Goal: Transaction & Acquisition: Purchase product/service

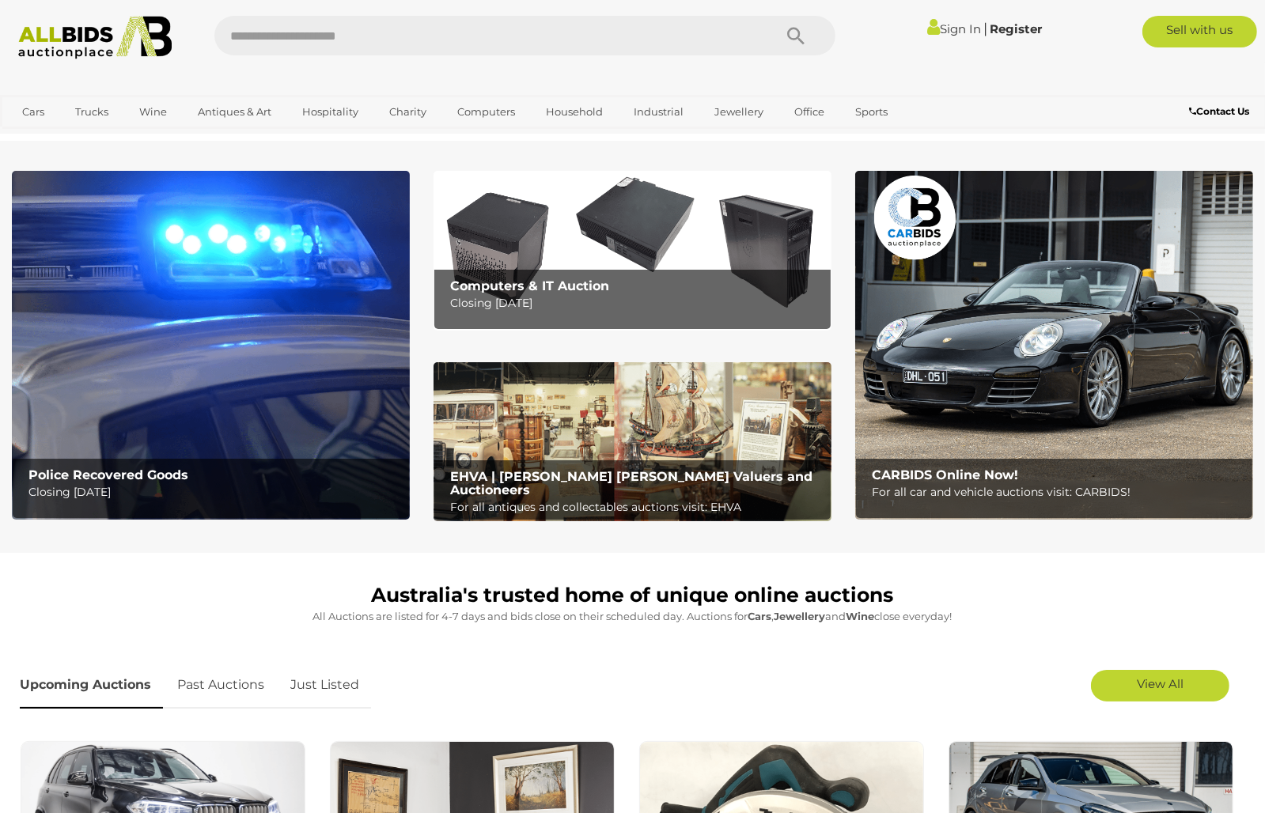
click at [176, 478] on b "Police Recovered Goods" at bounding box center [108, 474] width 160 height 15
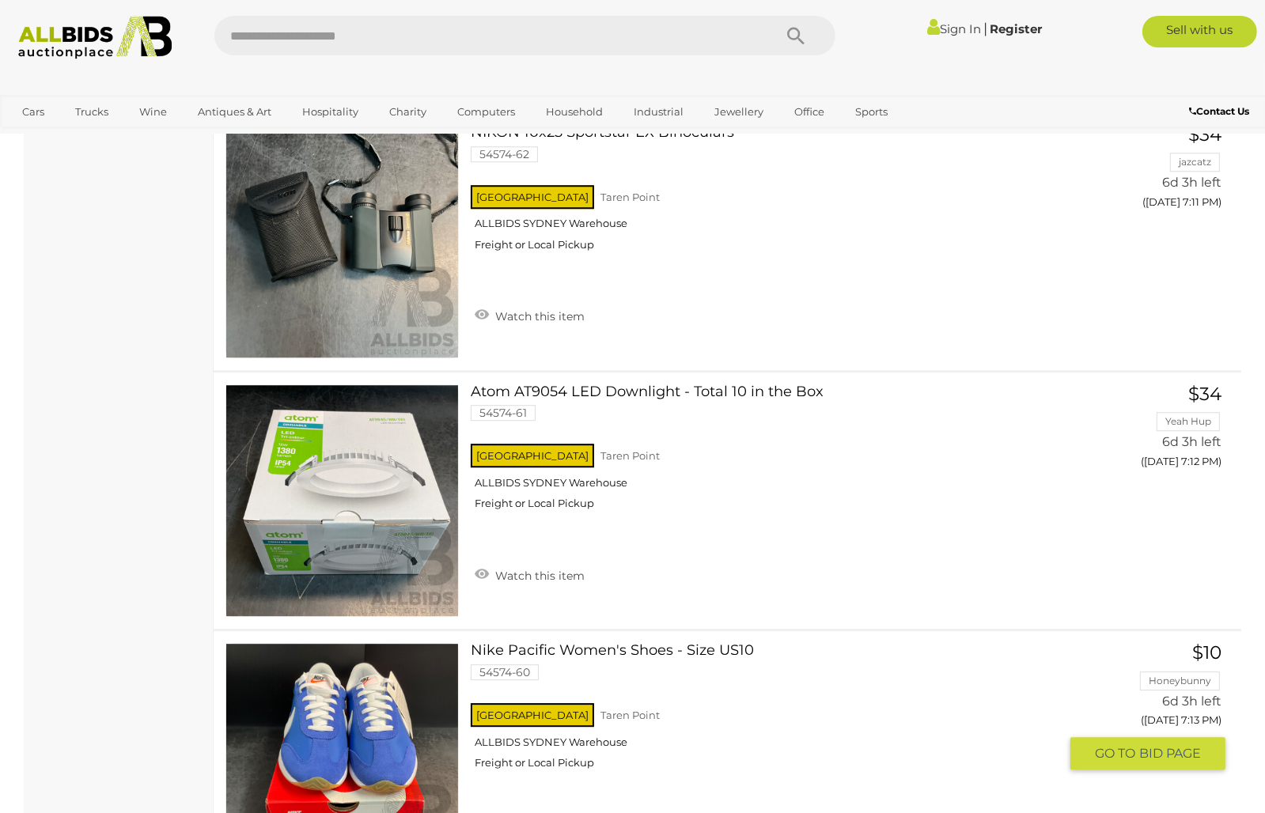
scroll to position [10836, 0]
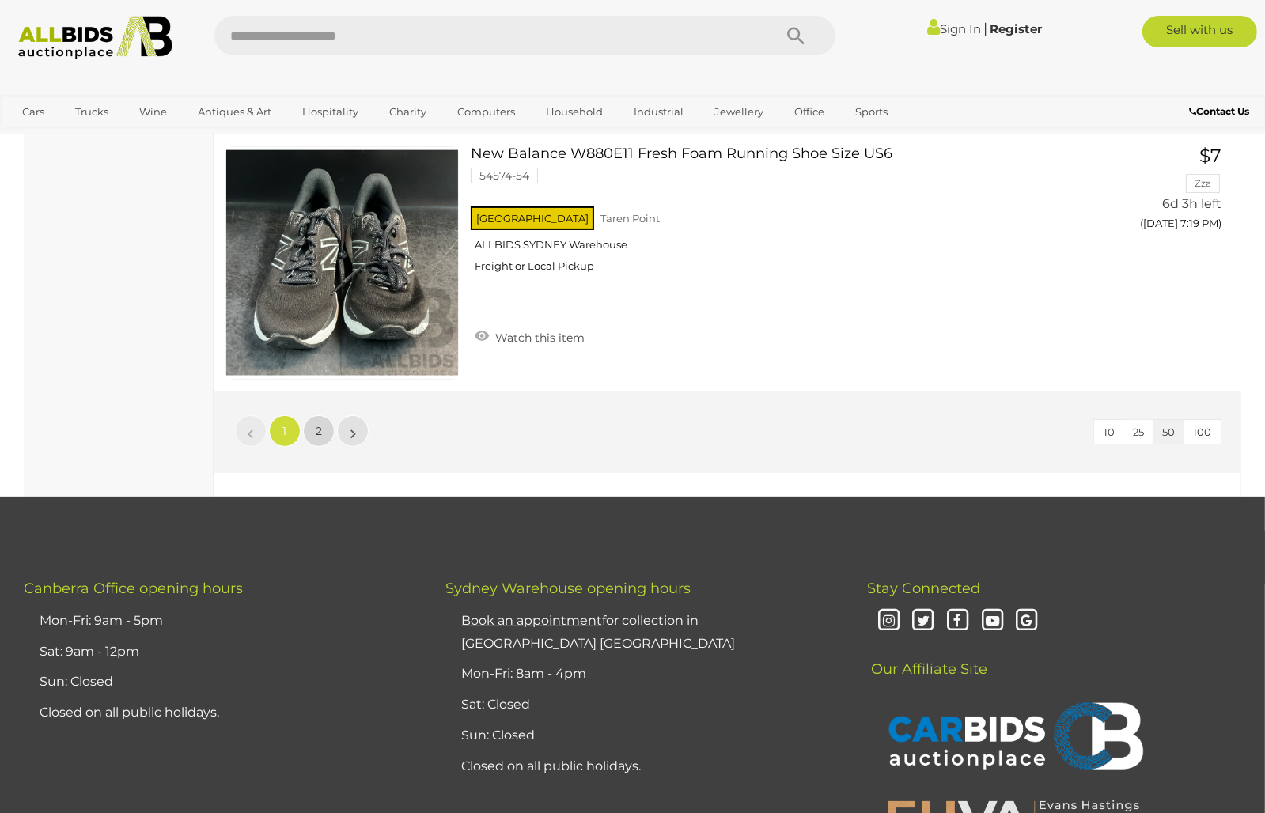
click at [321, 415] on link "2" at bounding box center [319, 431] width 32 height 32
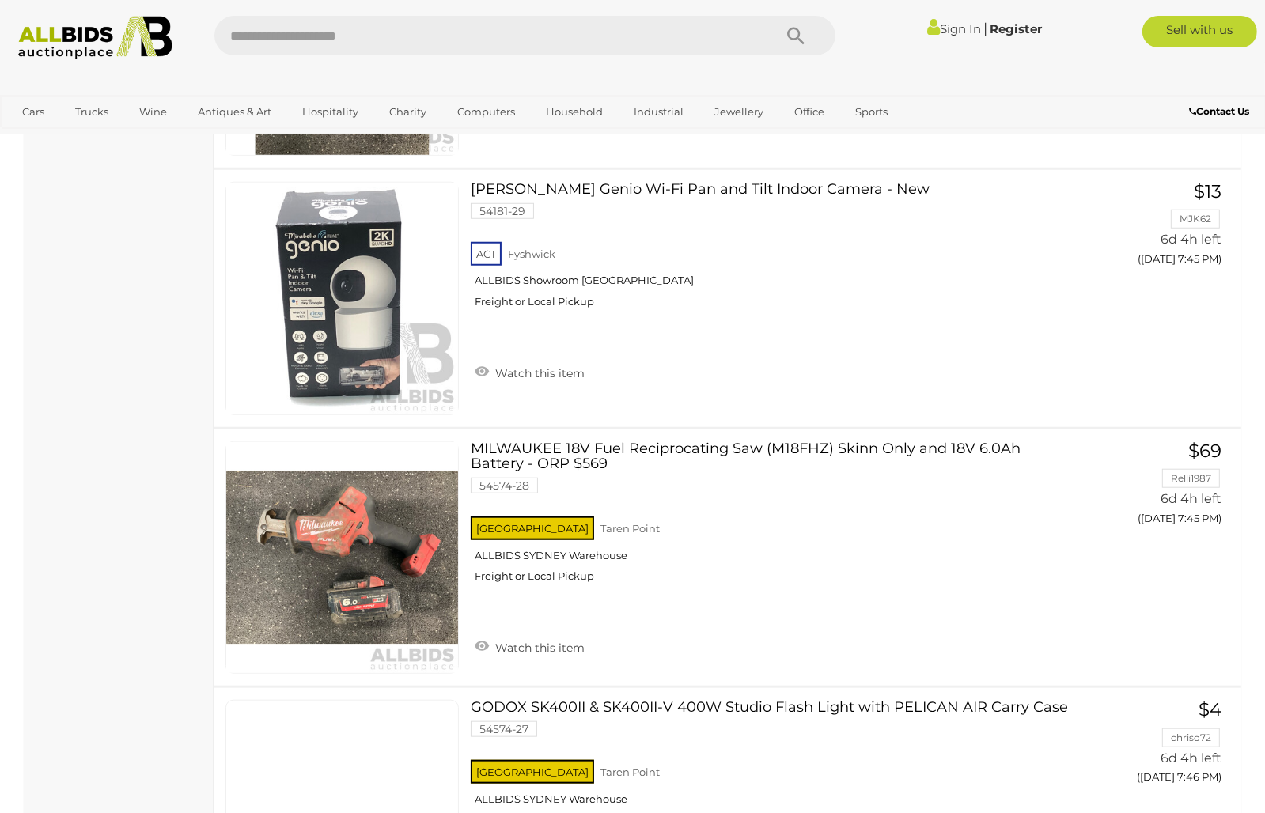
scroll to position [7501, 0]
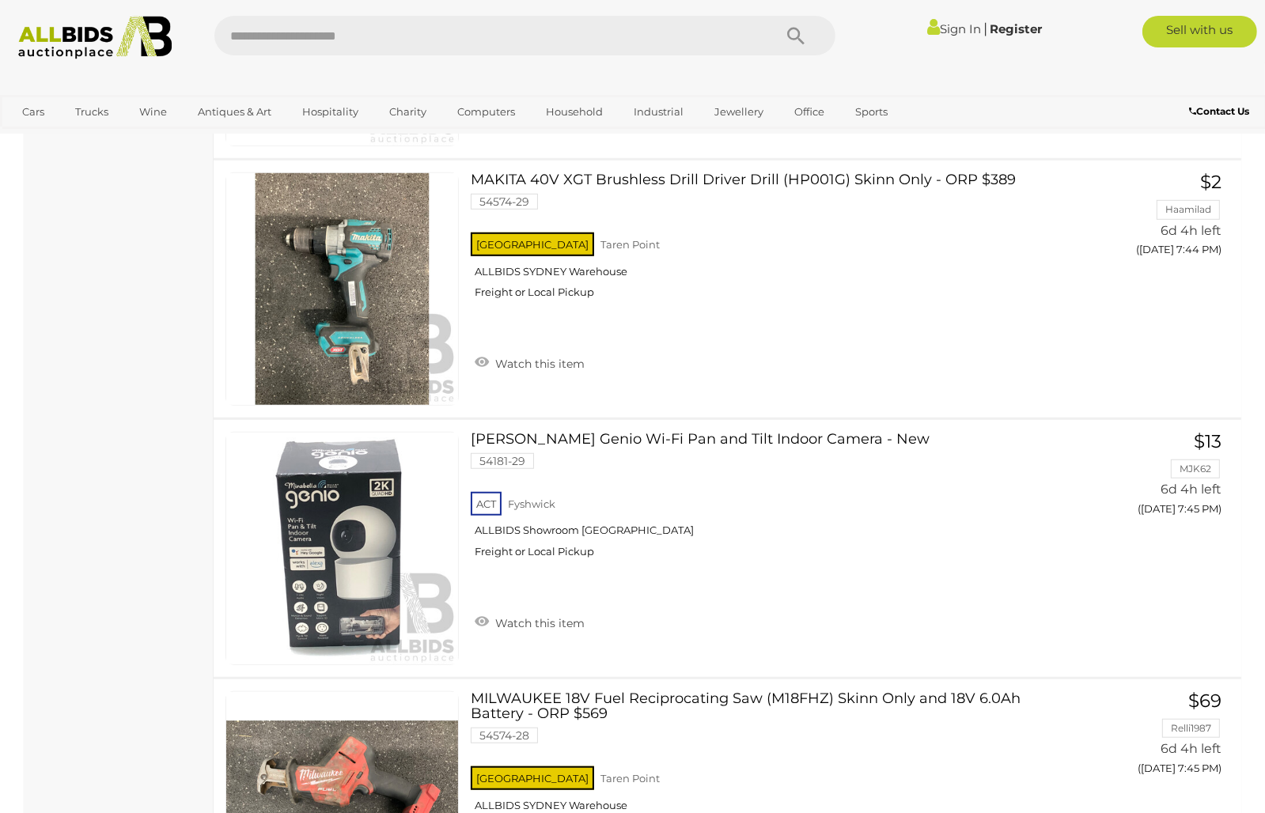
click at [57, 43] on img at bounding box center [95, 38] width 172 height 44
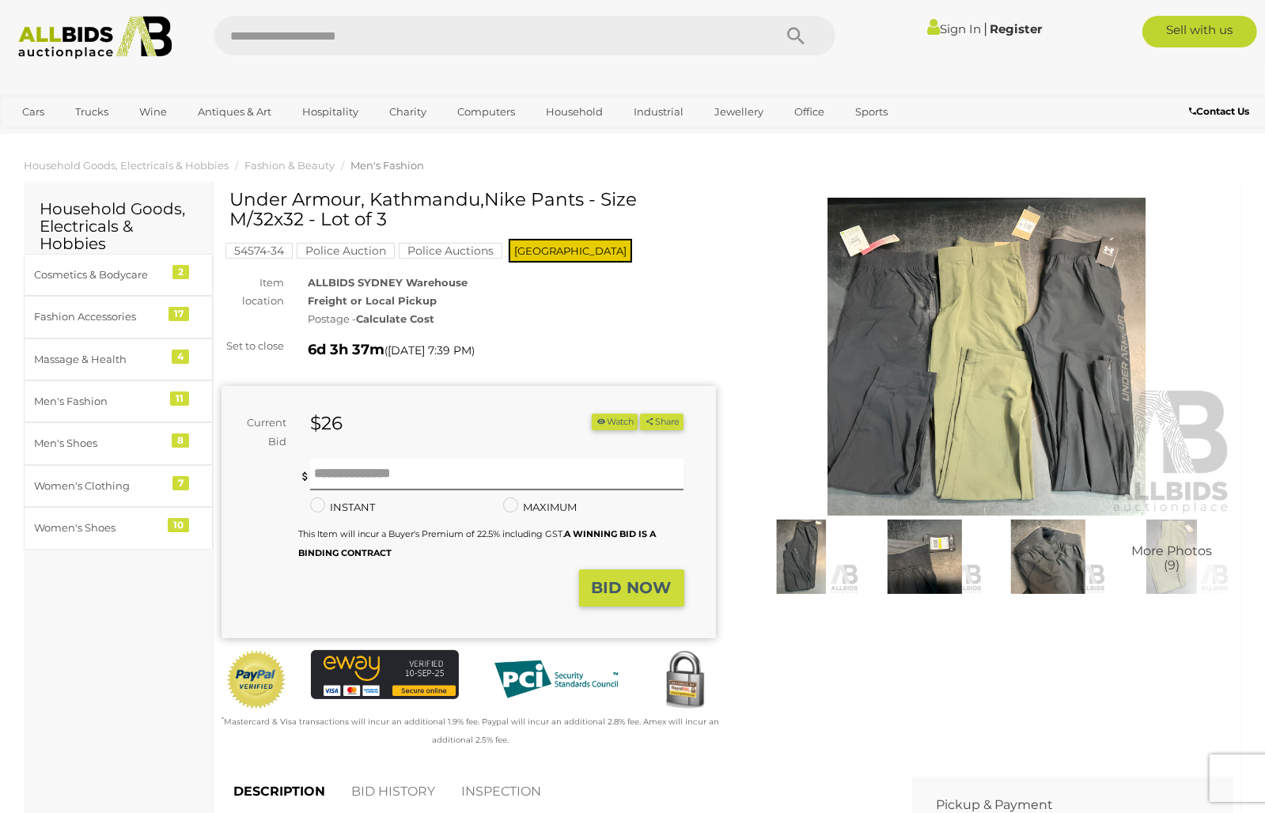
click at [1004, 352] on img at bounding box center [987, 357] width 494 height 319
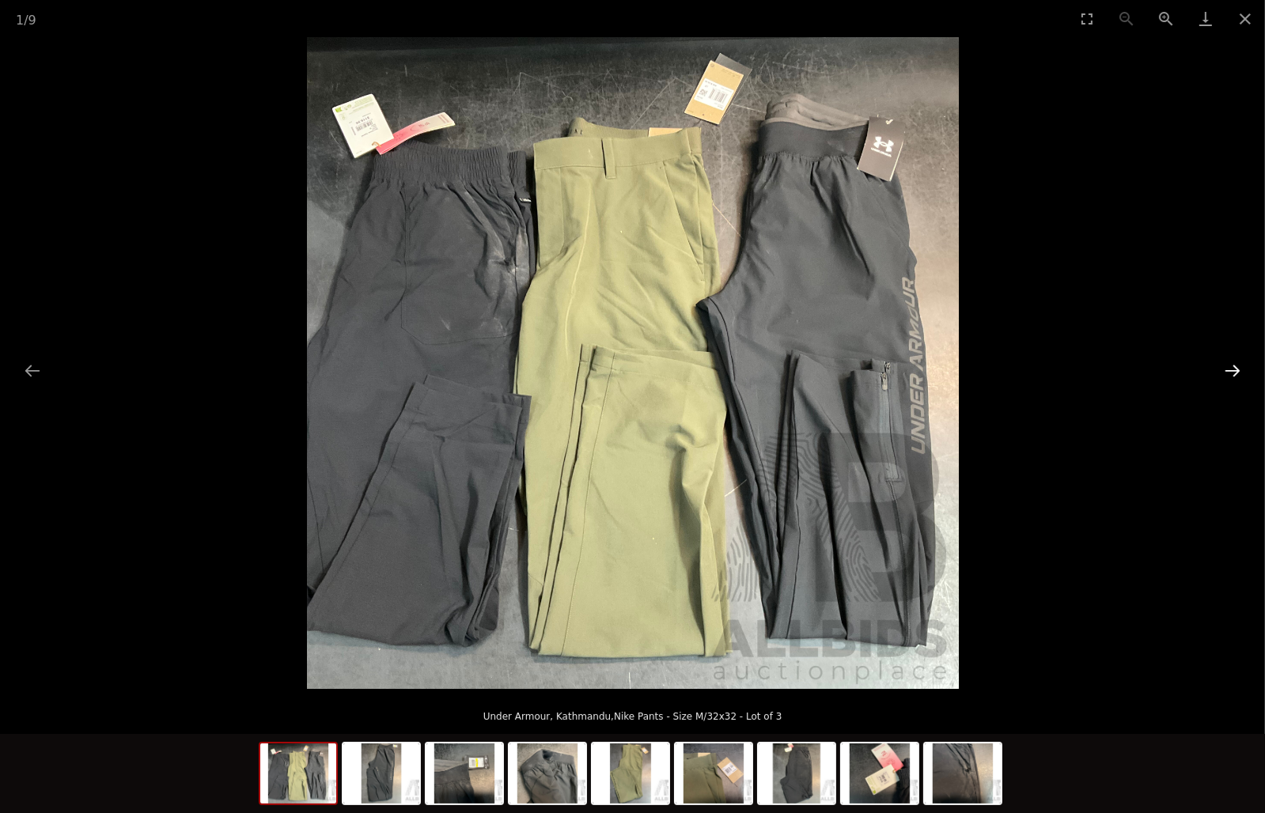
click at [1232, 366] on button "Next slide" at bounding box center [1232, 370] width 33 height 31
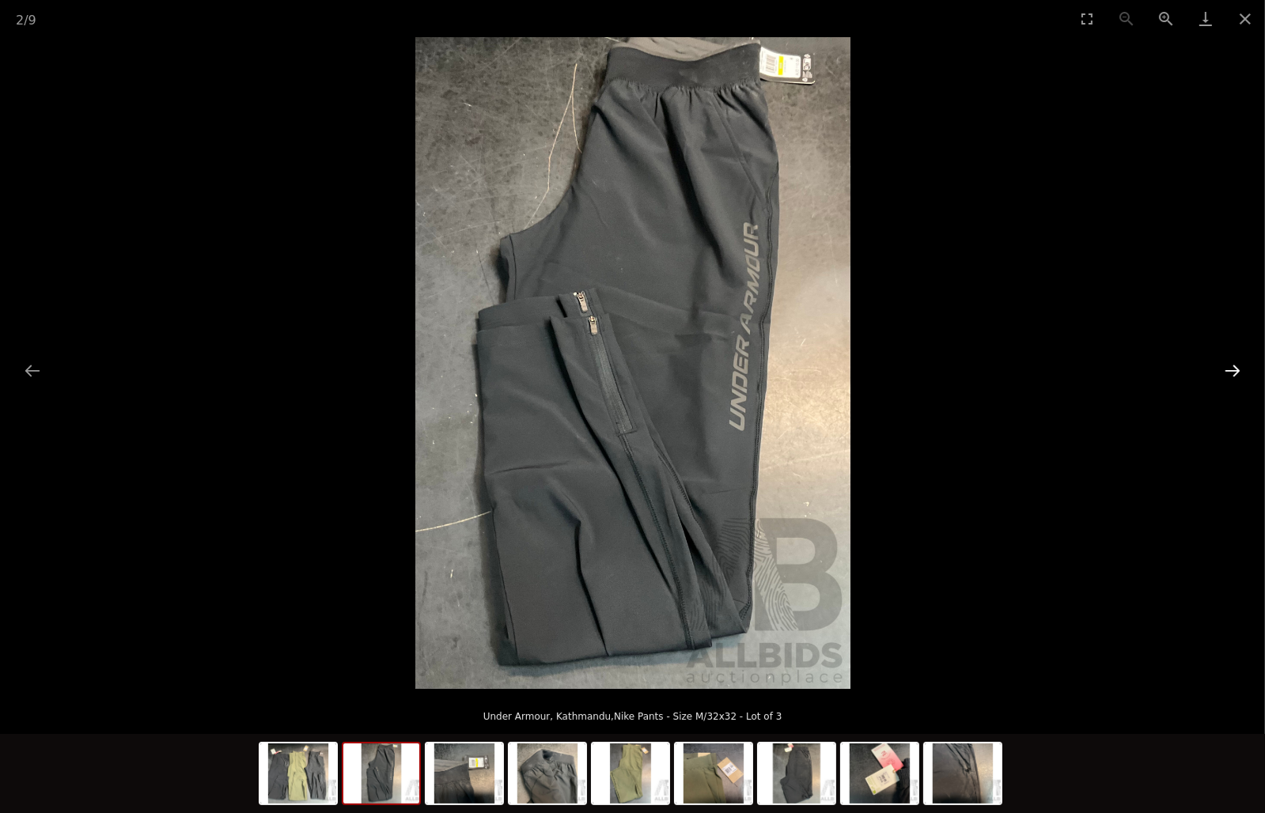
click at [1232, 366] on button "Next slide" at bounding box center [1232, 370] width 33 height 31
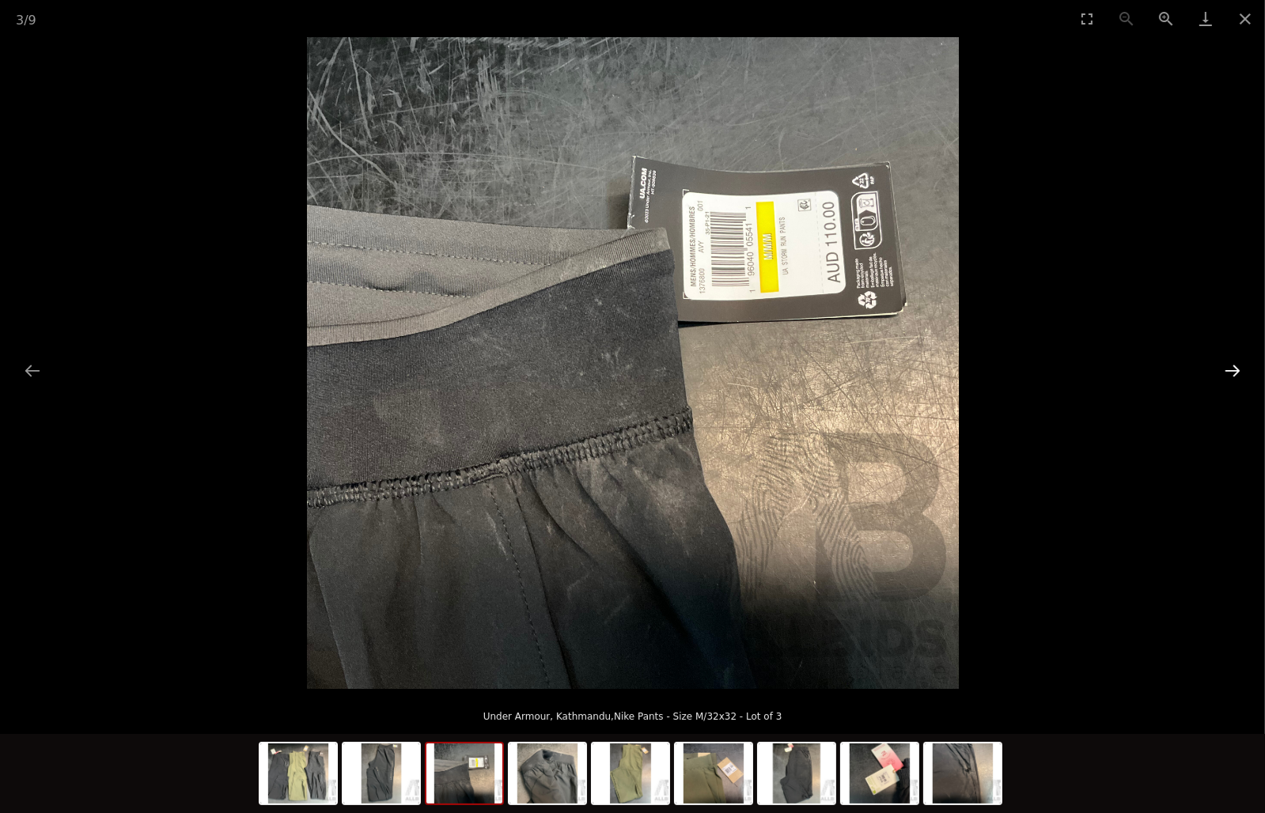
click at [1232, 366] on button "Next slide" at bounding box center [1232, 370] width 33 height 31
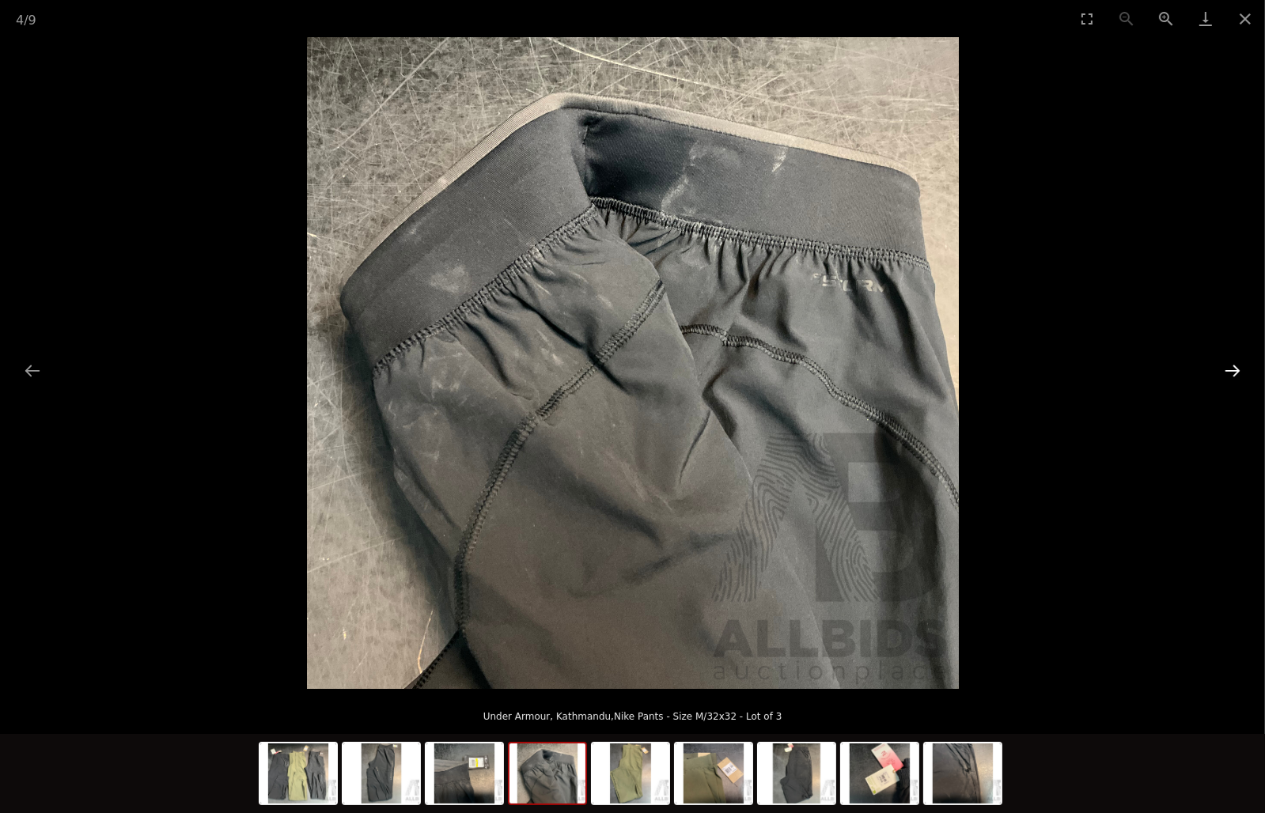
click at [1232, 366] on button "Next slide" at bounding box center [1232, 370] width 33 height 31
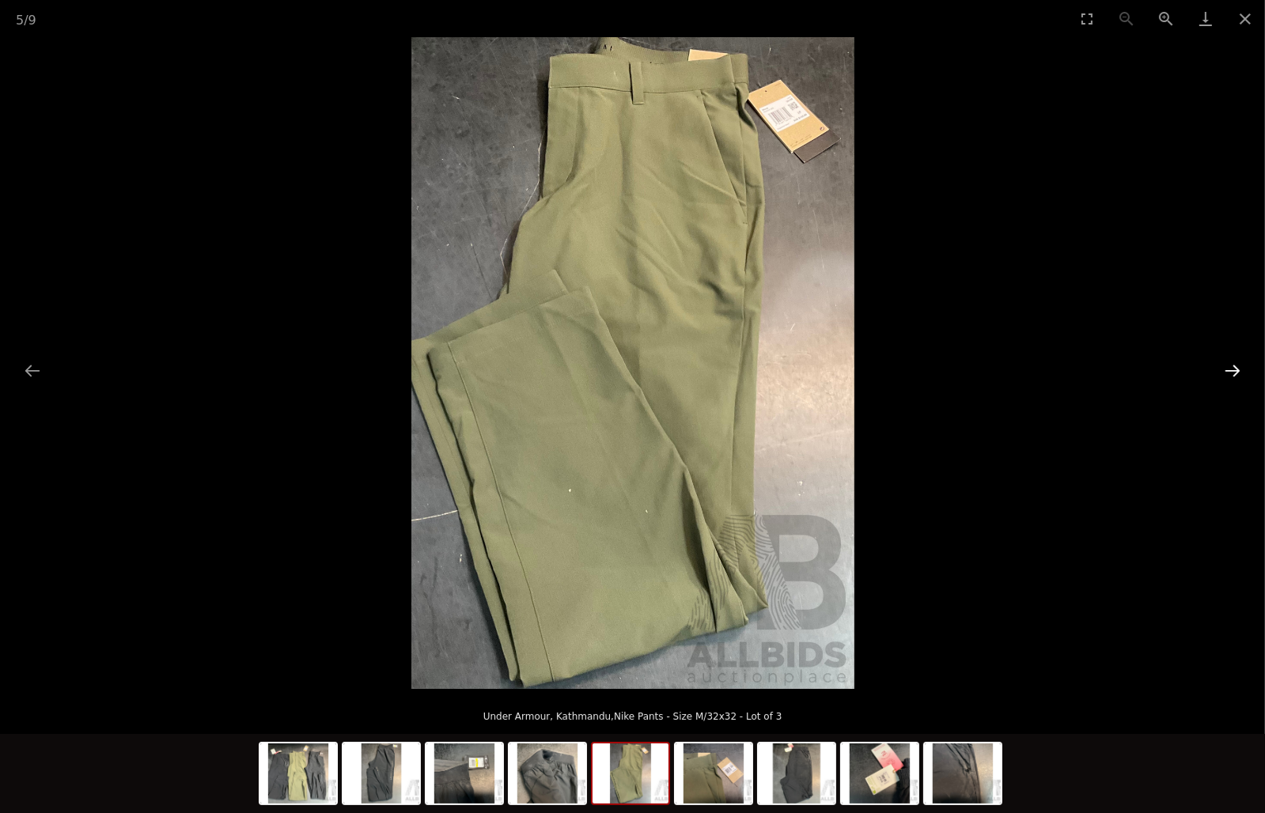
click at [1232, 366] on button "Next slide" at bounding box center [1232, 370] width 33 height 31
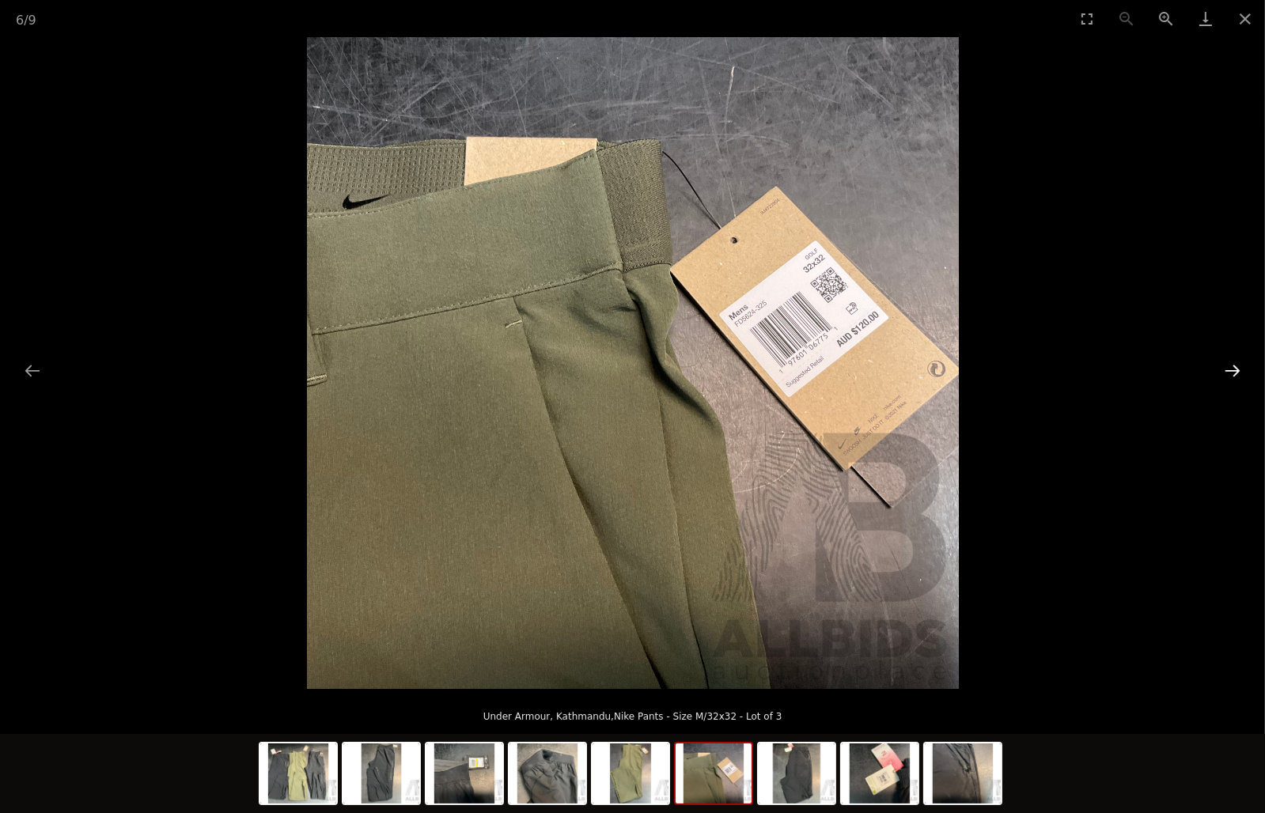
click at [1232, 366] on button "Next slide" at bounding box center [1232, 370] width 33 height 31
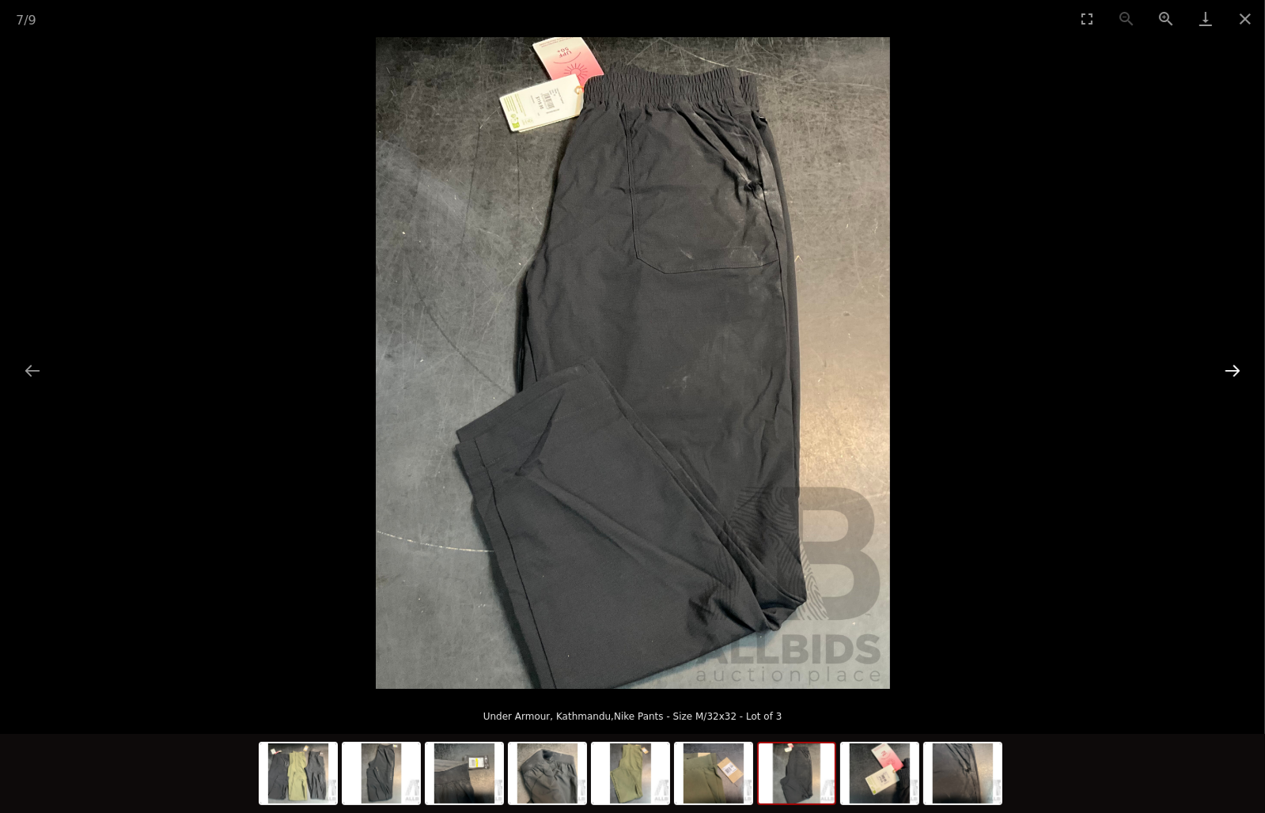
click at [1232, 366] on button "Next slide" at bounding box center [1232, 370] width 33 height 31
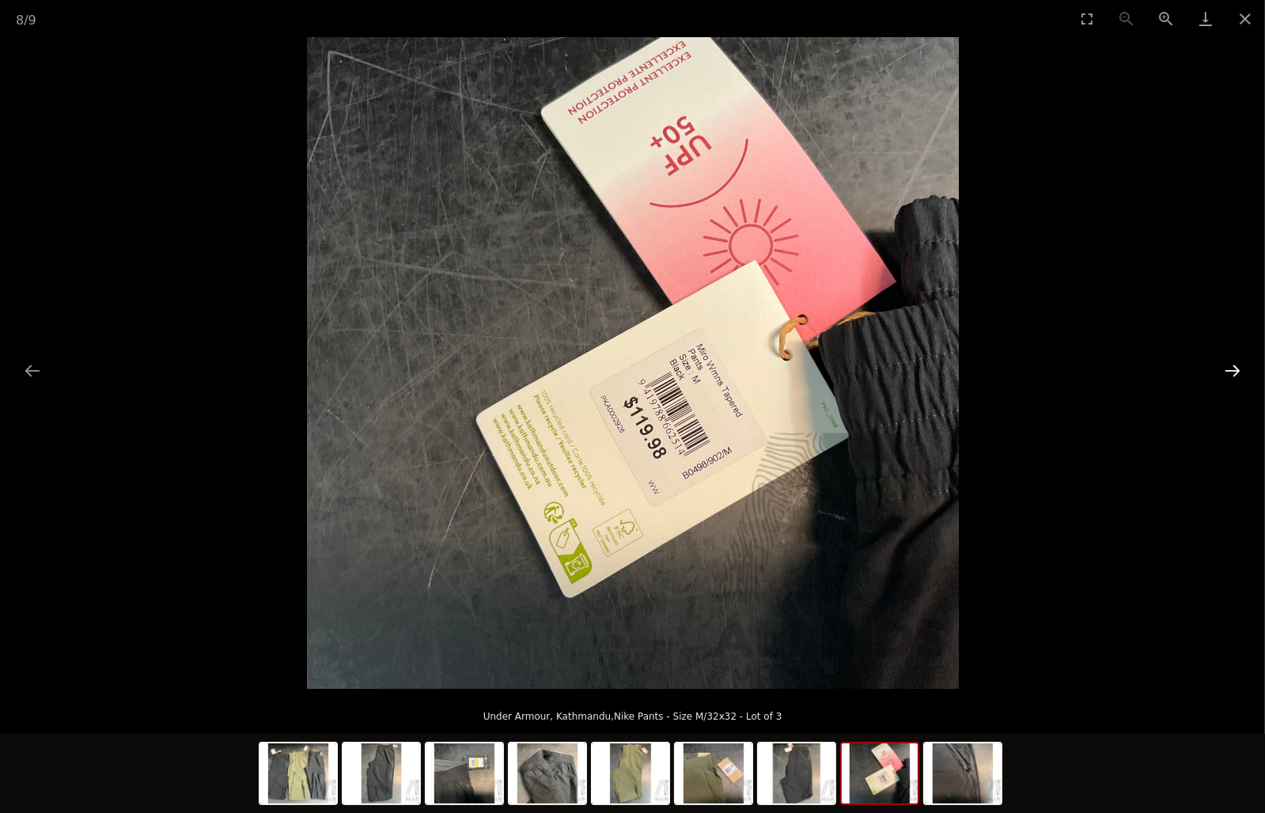
click at [1232, 366] on button "Next slide" at bounding box center [1232, 370] width 33 height 31
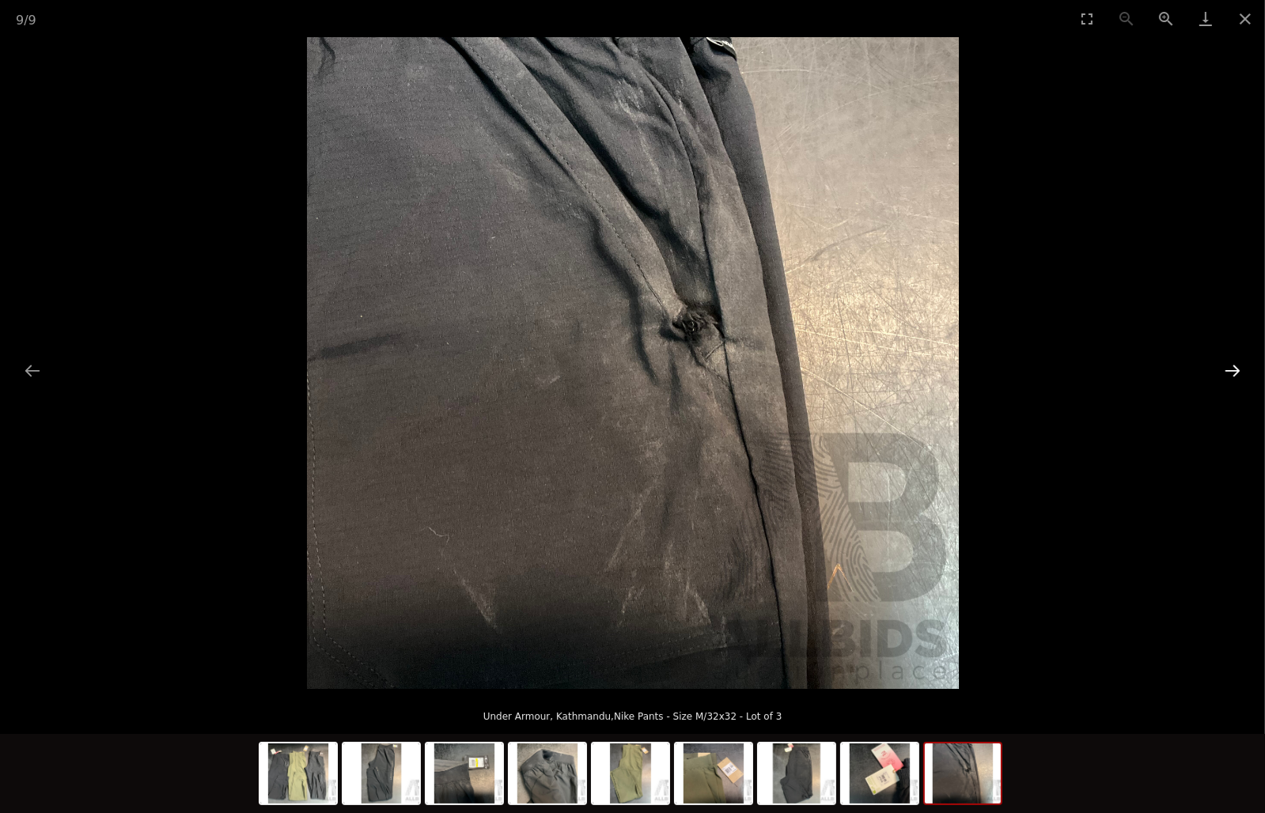
click at [1232, 366] on button "Next slide" at bounding box center [1232, 370] width 33 height 31
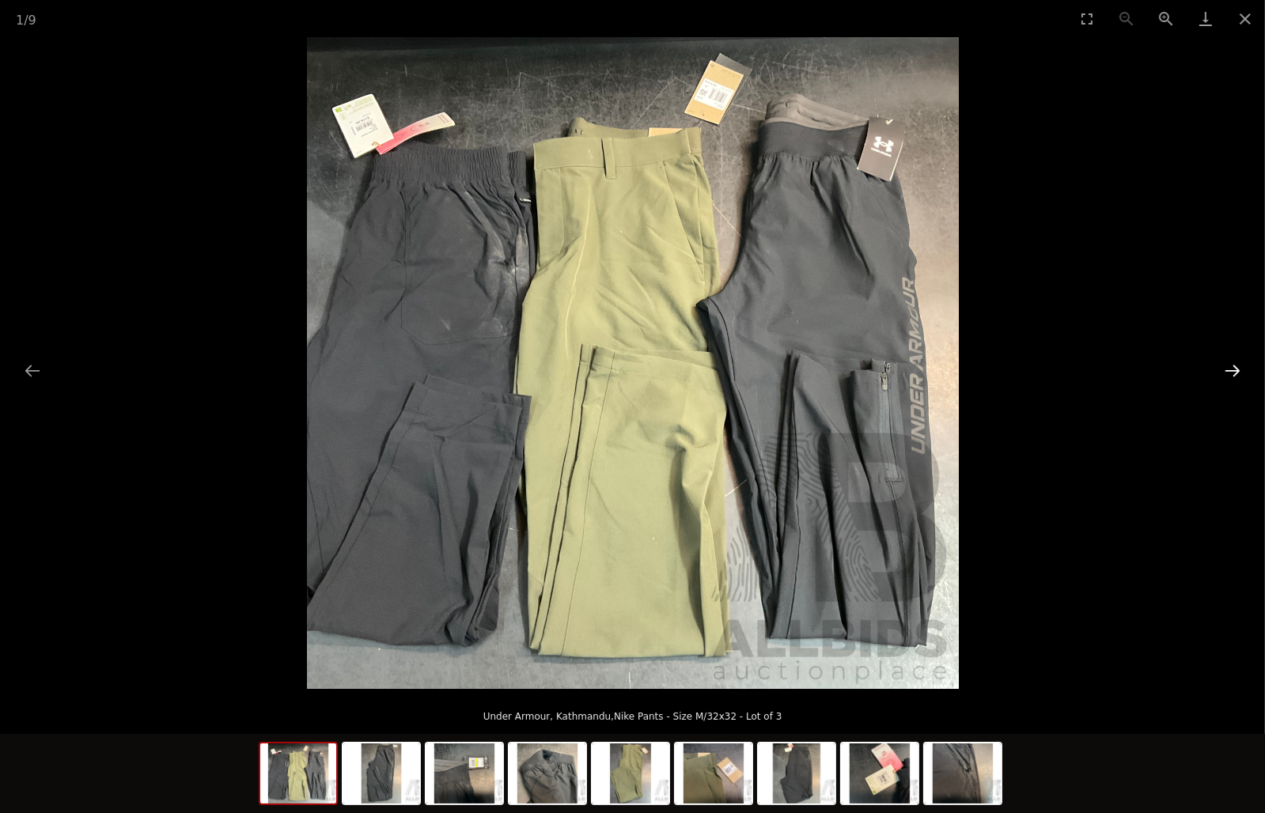
click at [1232, 366] on button "Next slide" at bounding box center [1232, 370] width 33 height 31
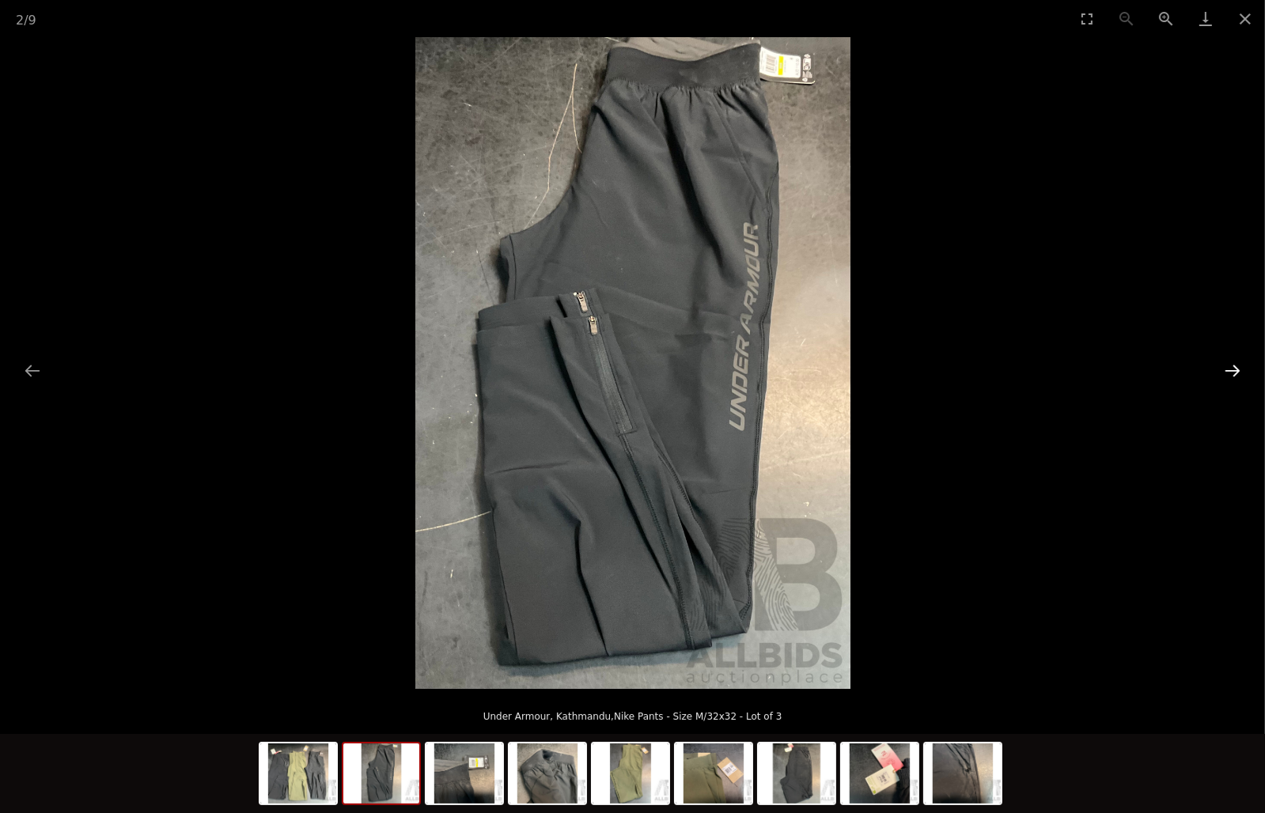
click at [1232, 366] on button "Next slide" at bounding box center [1232, 370] width 33 height 31
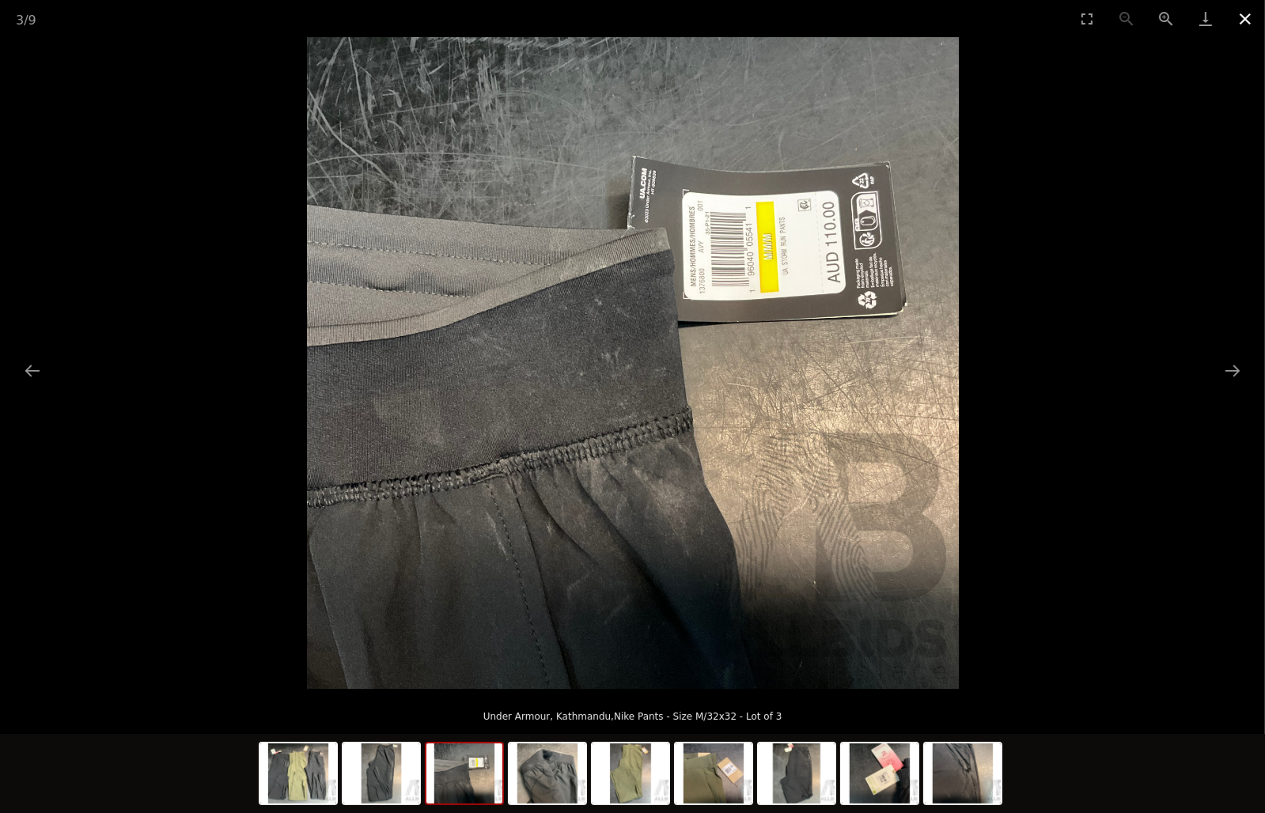
click at [1242, 21] on button "Close gallery" at bounding box center [1245, 18] width 40 height 37
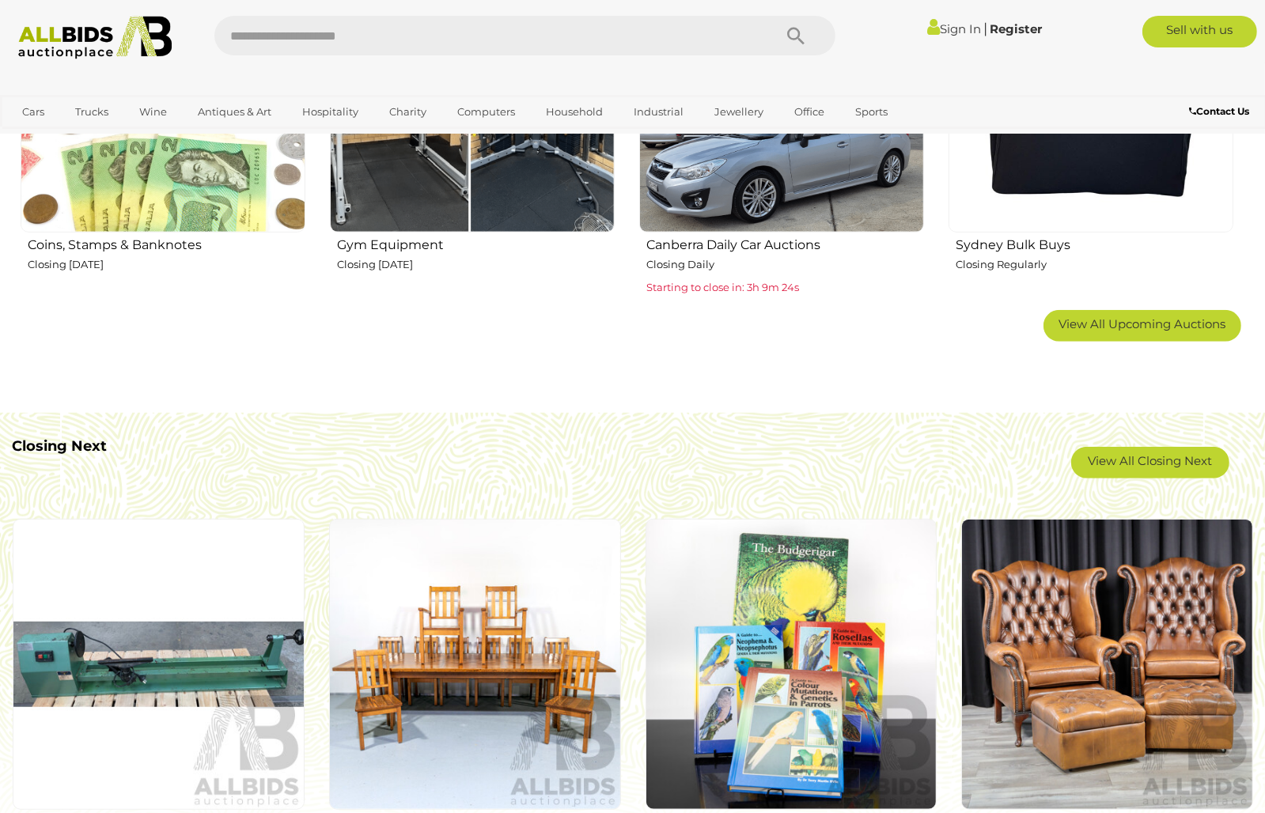
scroll to position [1186, 0]
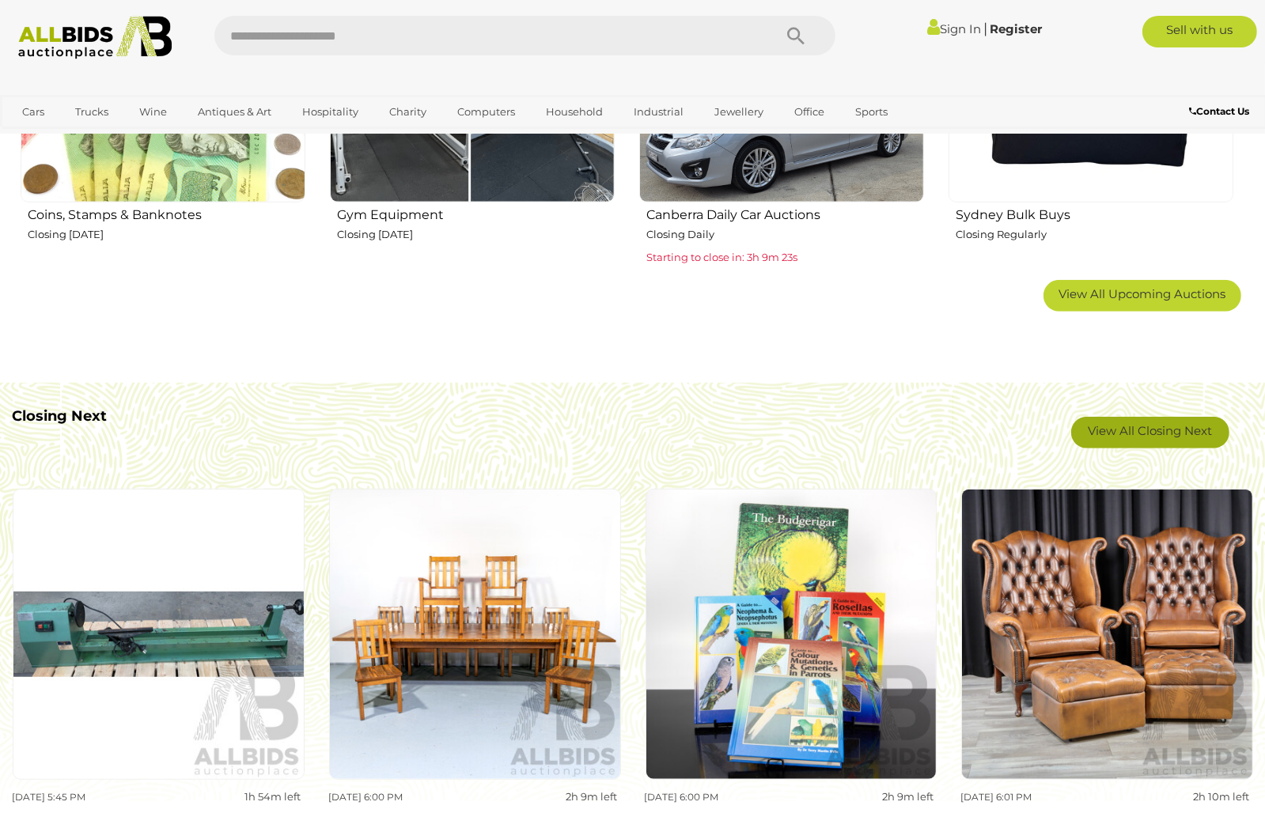
click at [1145, 436] on link "View All Closing Next" at bounding box center [1150, 433] width 158 height 32
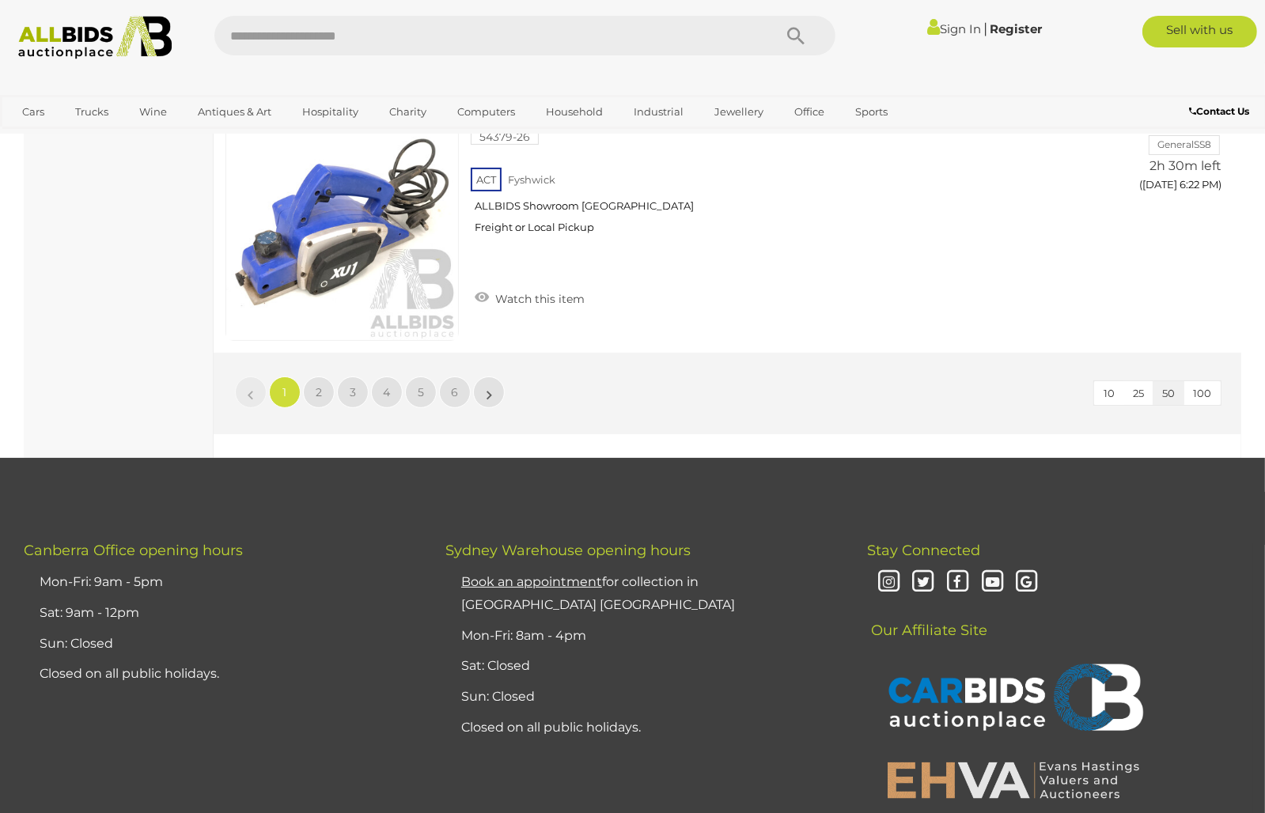
scroll to position [12892, 0]
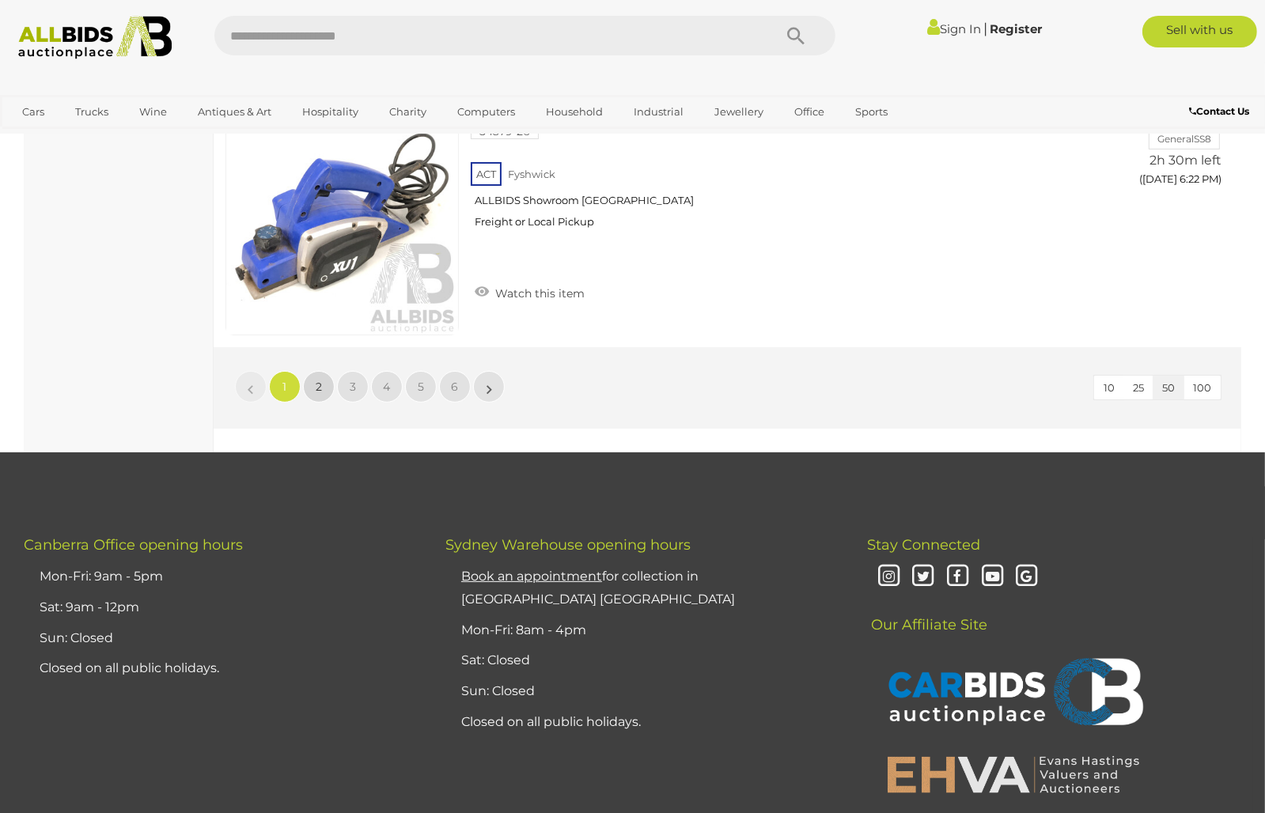
click at [321, 394] on span "2" at bounding box center [319, 387] width 6 height 14
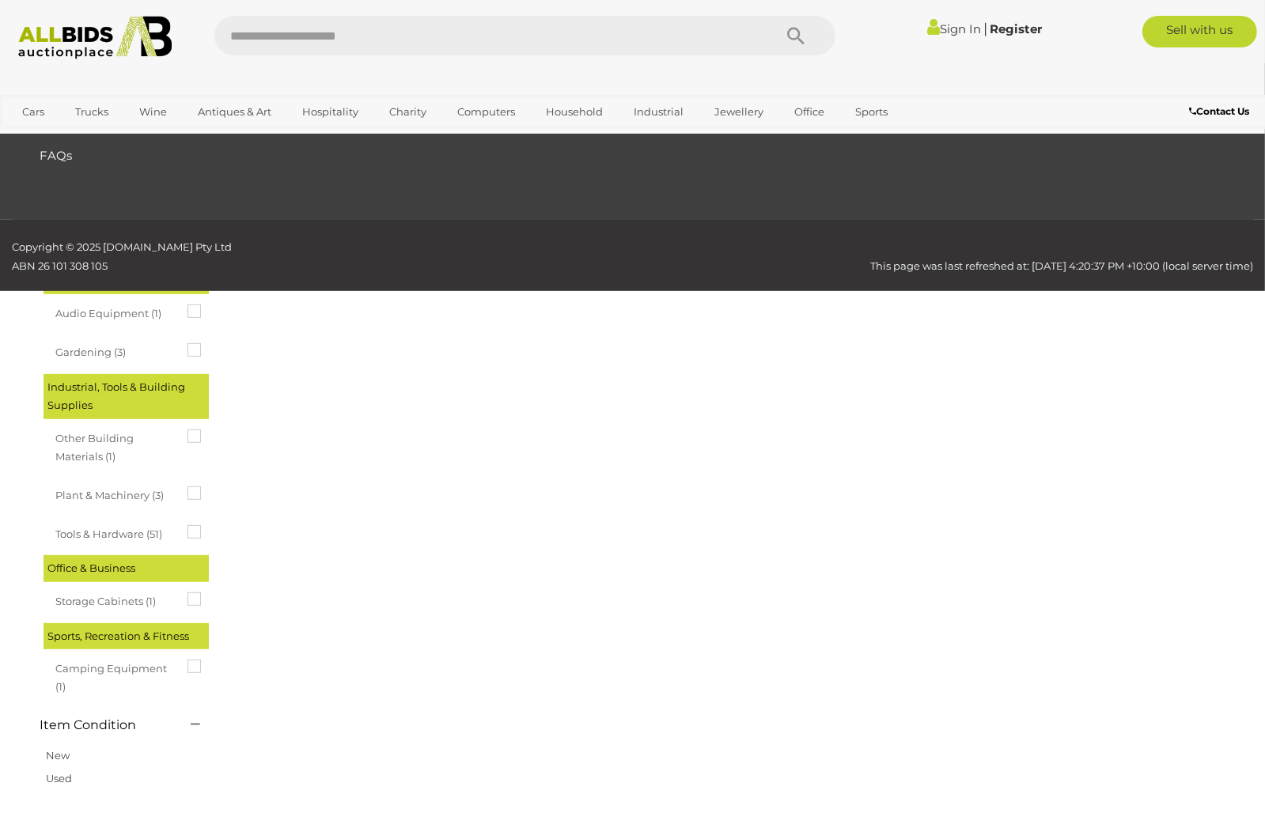
scroll to position [81, 0]
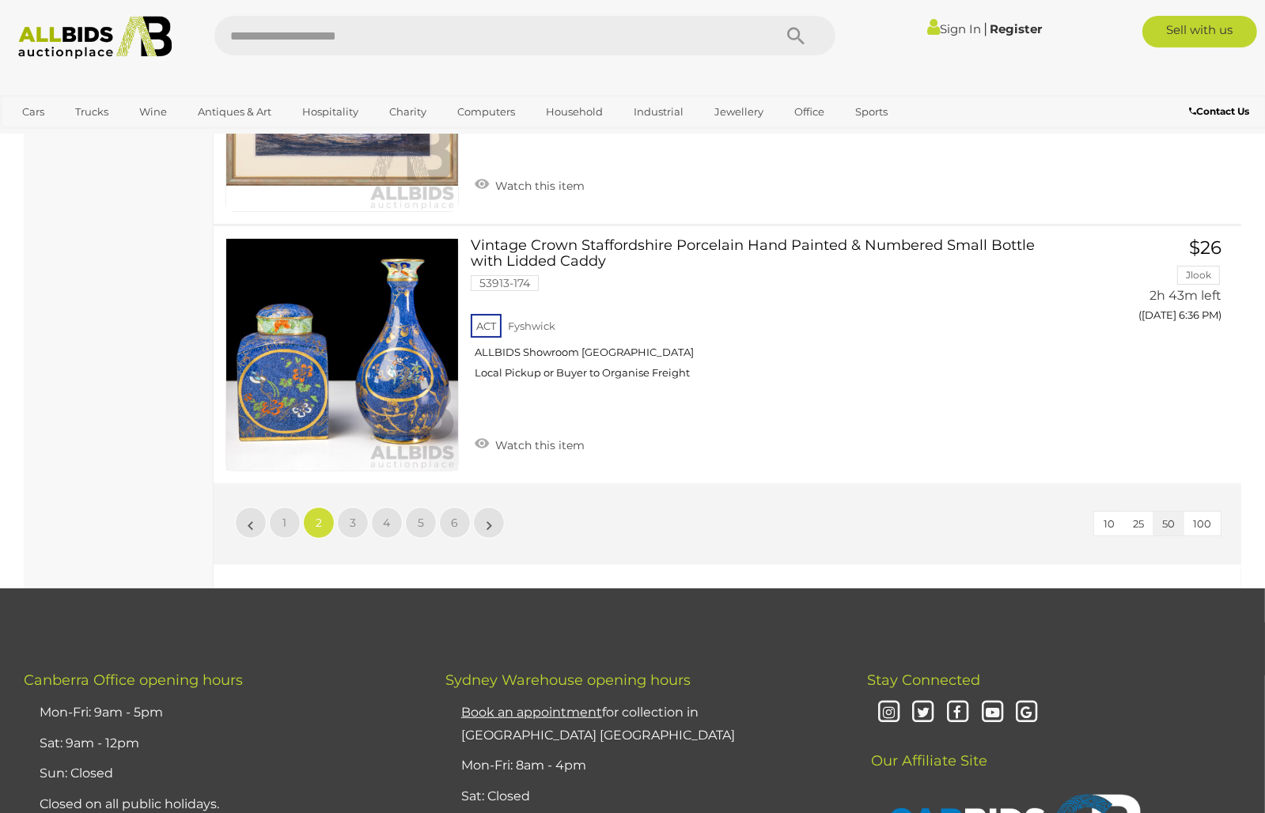
scroll to position [12894, 0]
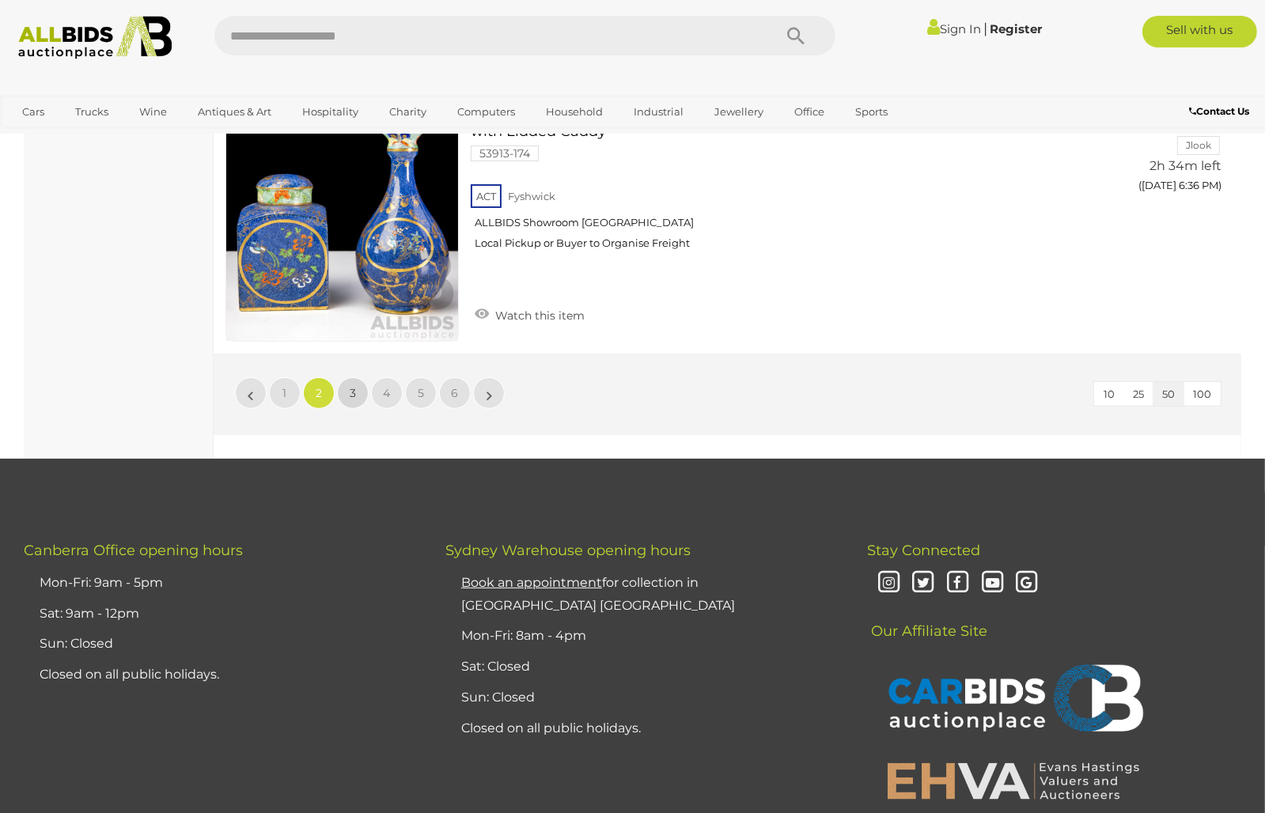
click at [358, 409] on link "3" at bounding box center [353, 393] width 32 height 32
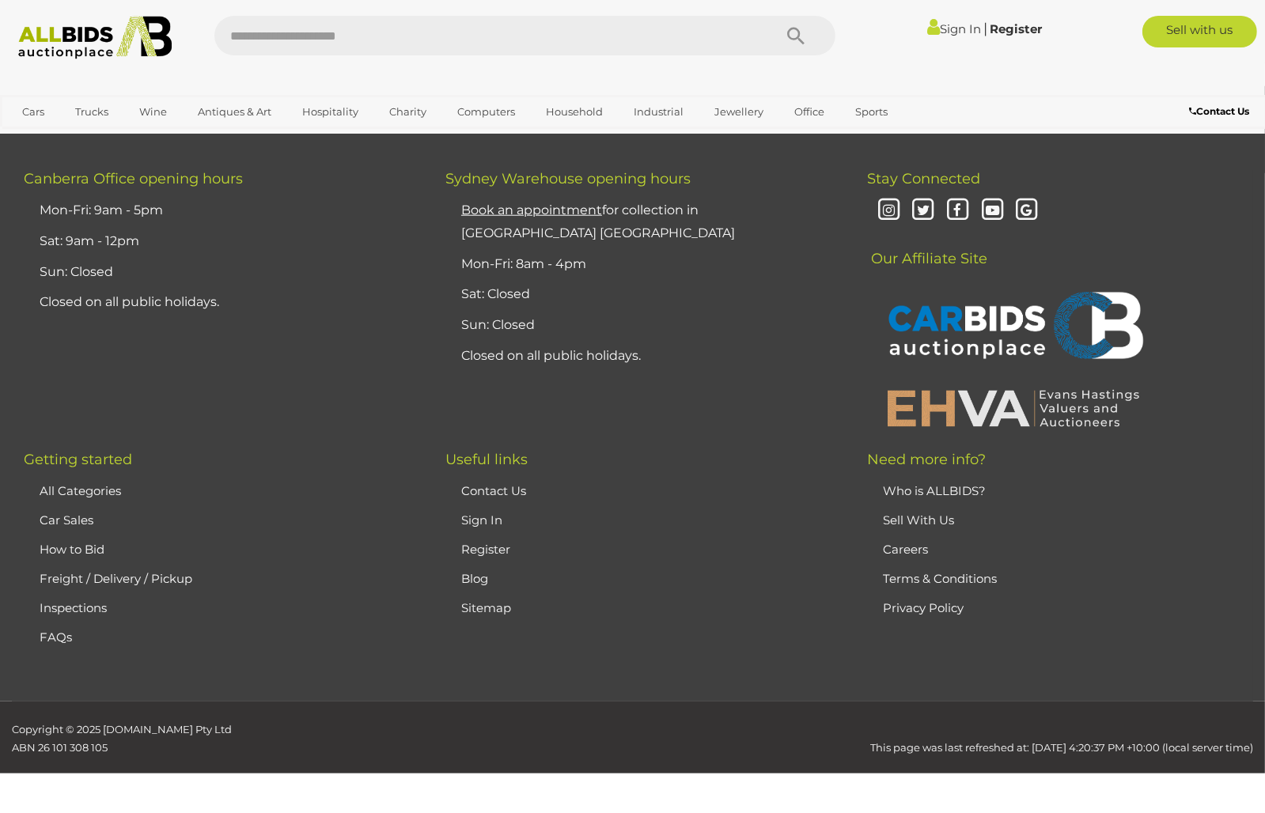
scroll to position [81, 0]
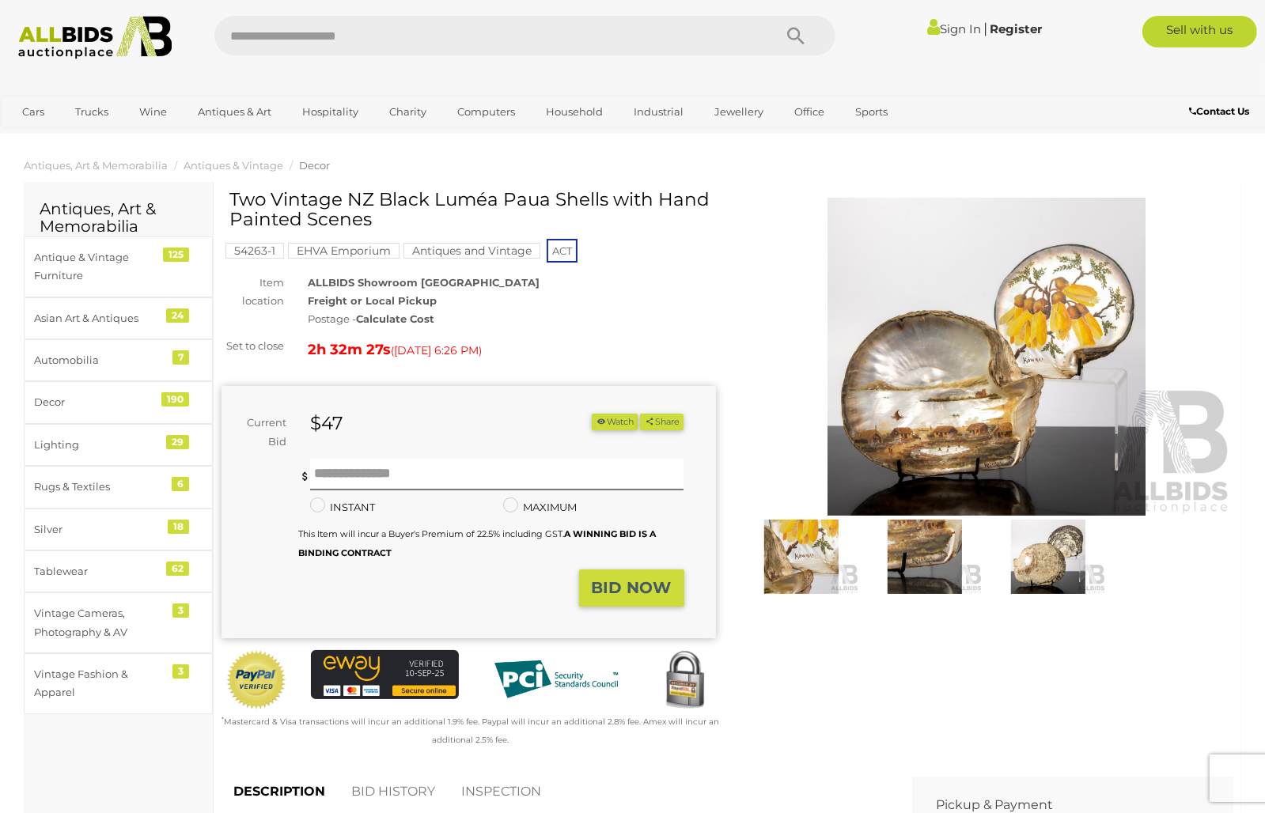
click at [949, 438] on img at bounding box center [987, 357] width 494 height 319
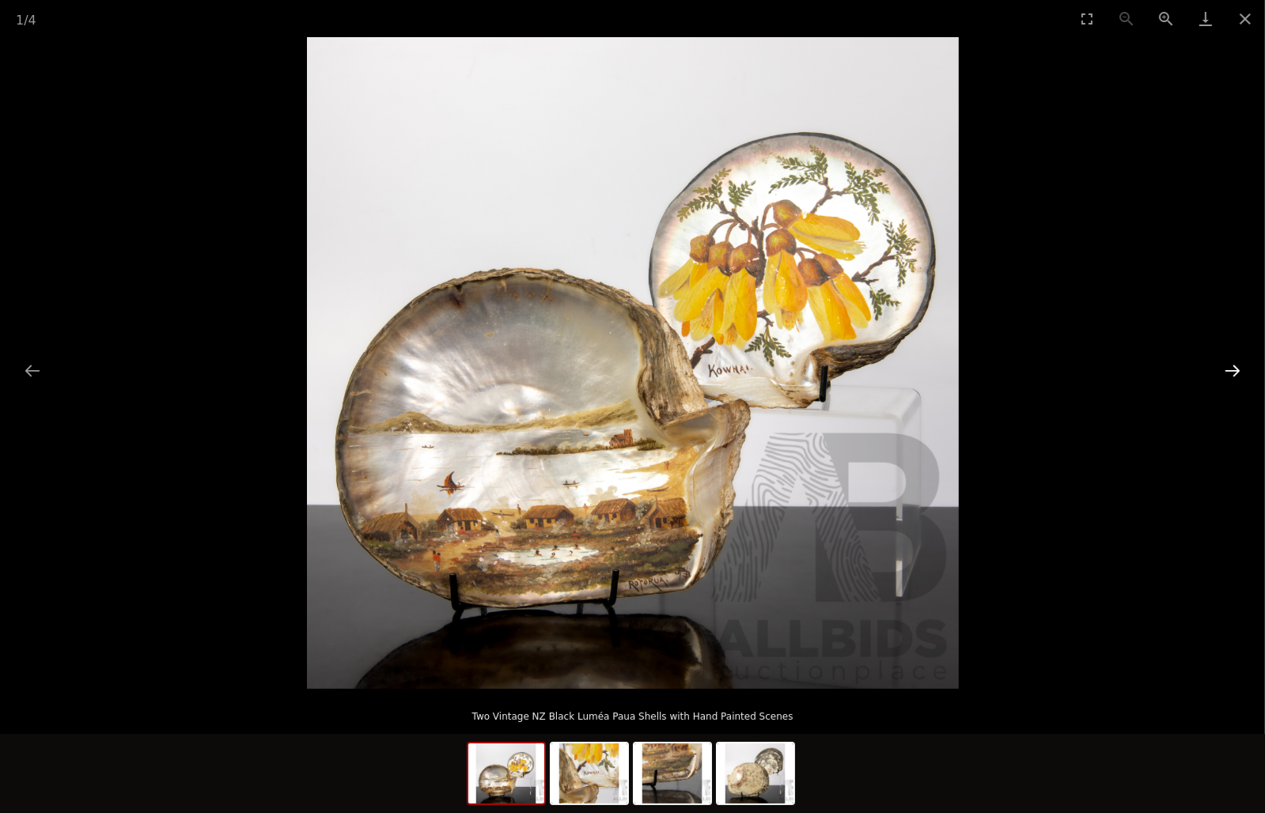
click at [1220, 375] on button "Next slide" at bounding box center [1232, 370] width 33 height 31
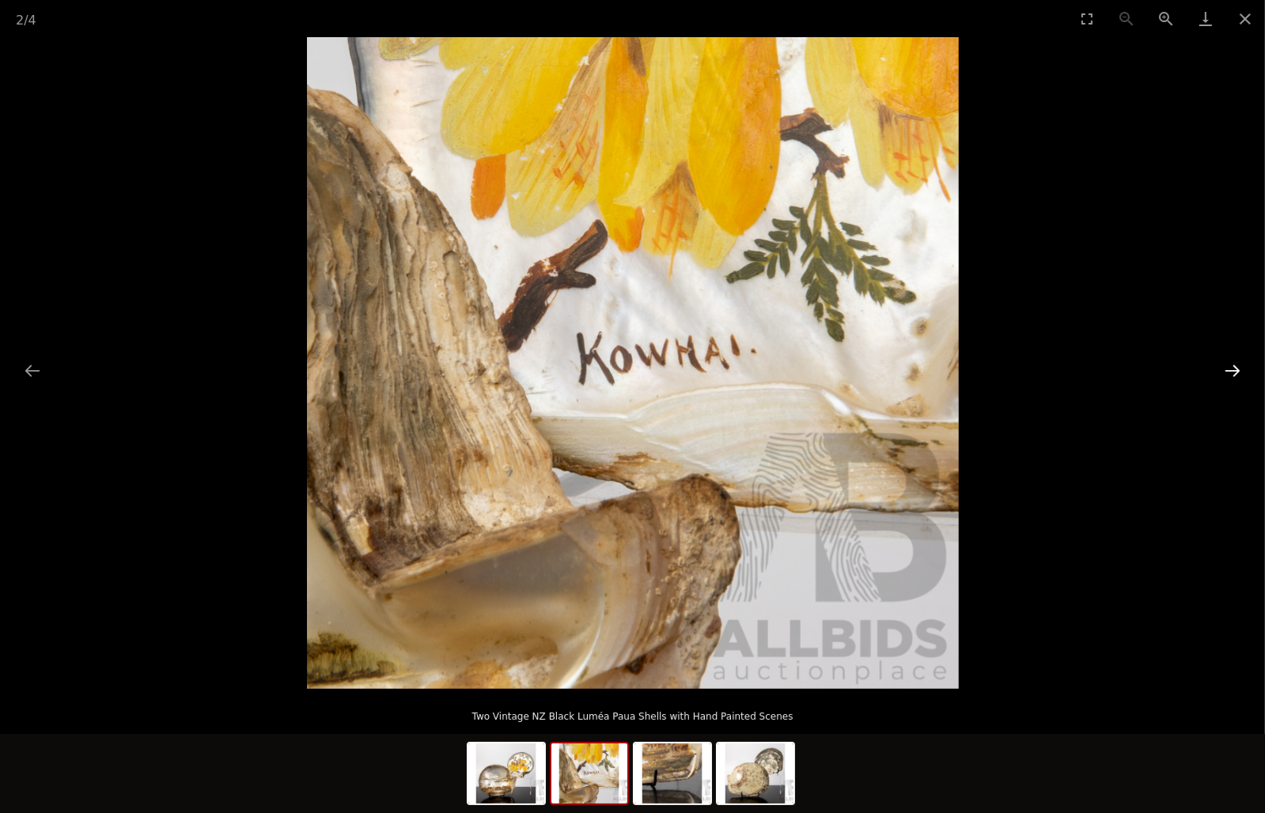
click at [1220, 375] on button "Next slide" at bounding box center [1232, 370] width 33 height 31
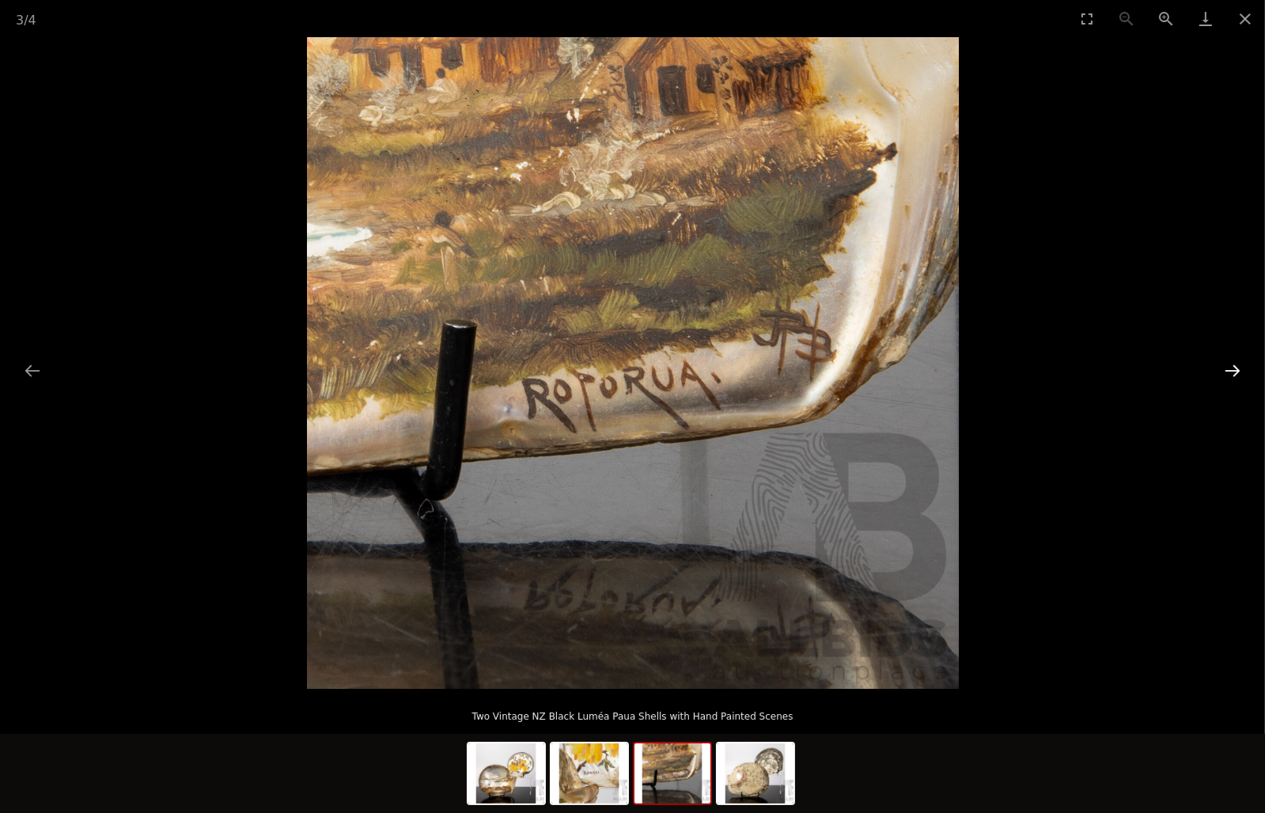
click at [1220, 375] on button "Next slide" at bounding box center [1232, 370] width 33 height 31
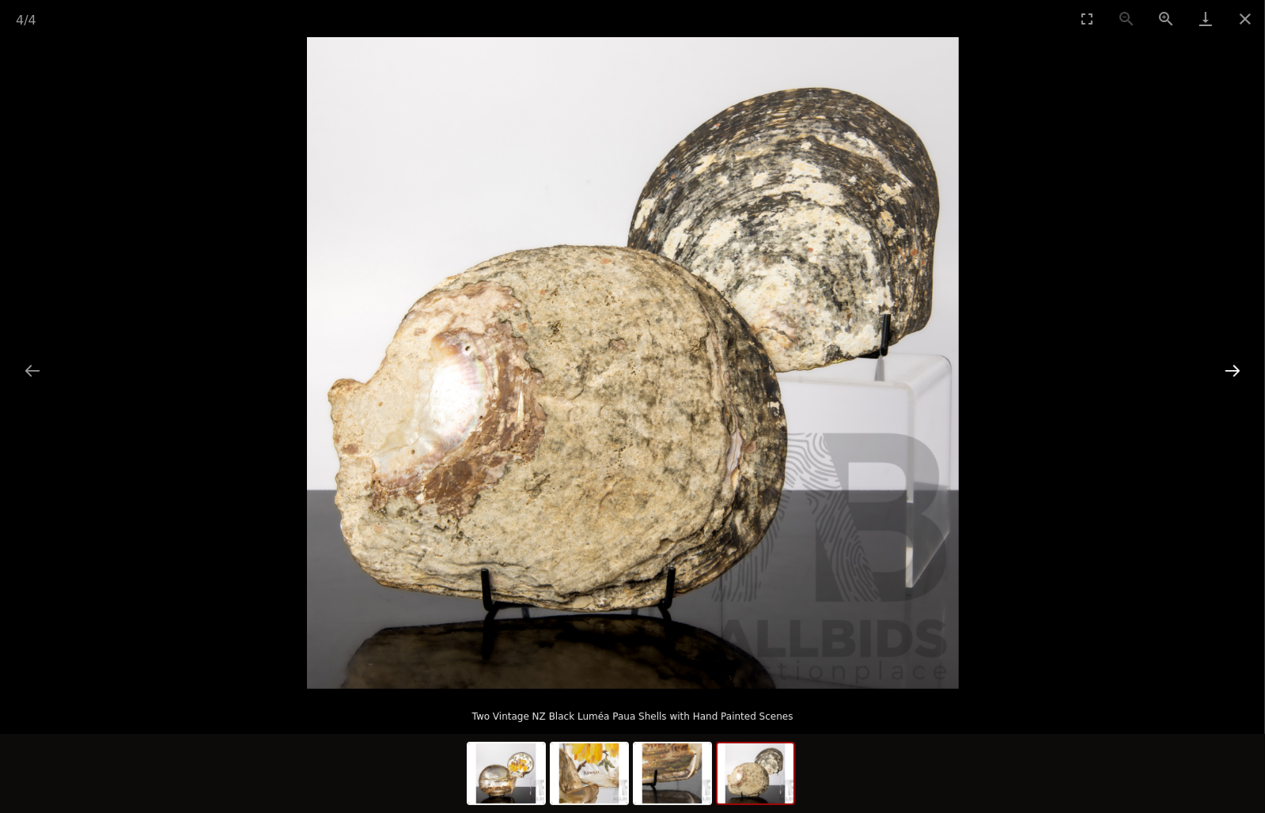
click at [1224, 370] on button "Next slide" at bounding box center [1232, 370] width 33 height 31
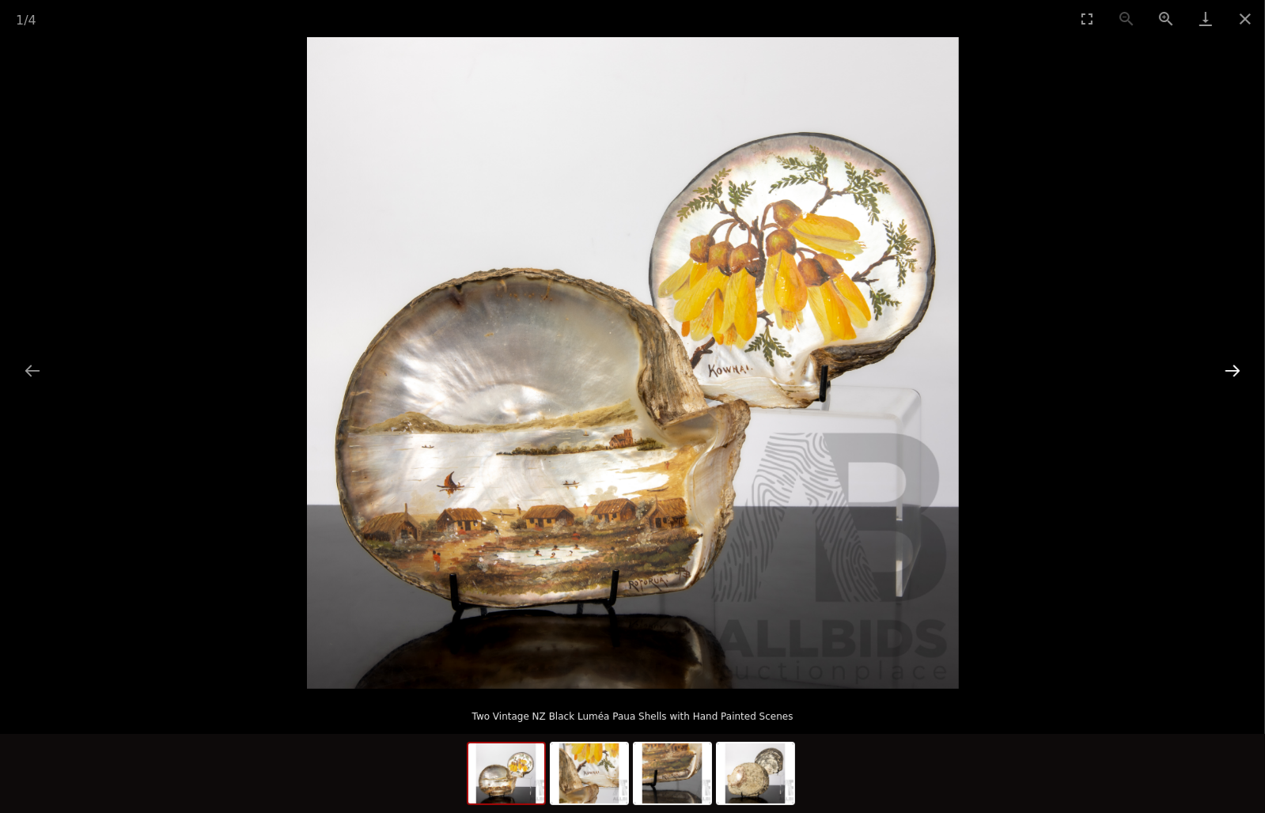
click at [1224, 370] on button "Next slide" at bounding box center [1232, 370] width 33 height 31
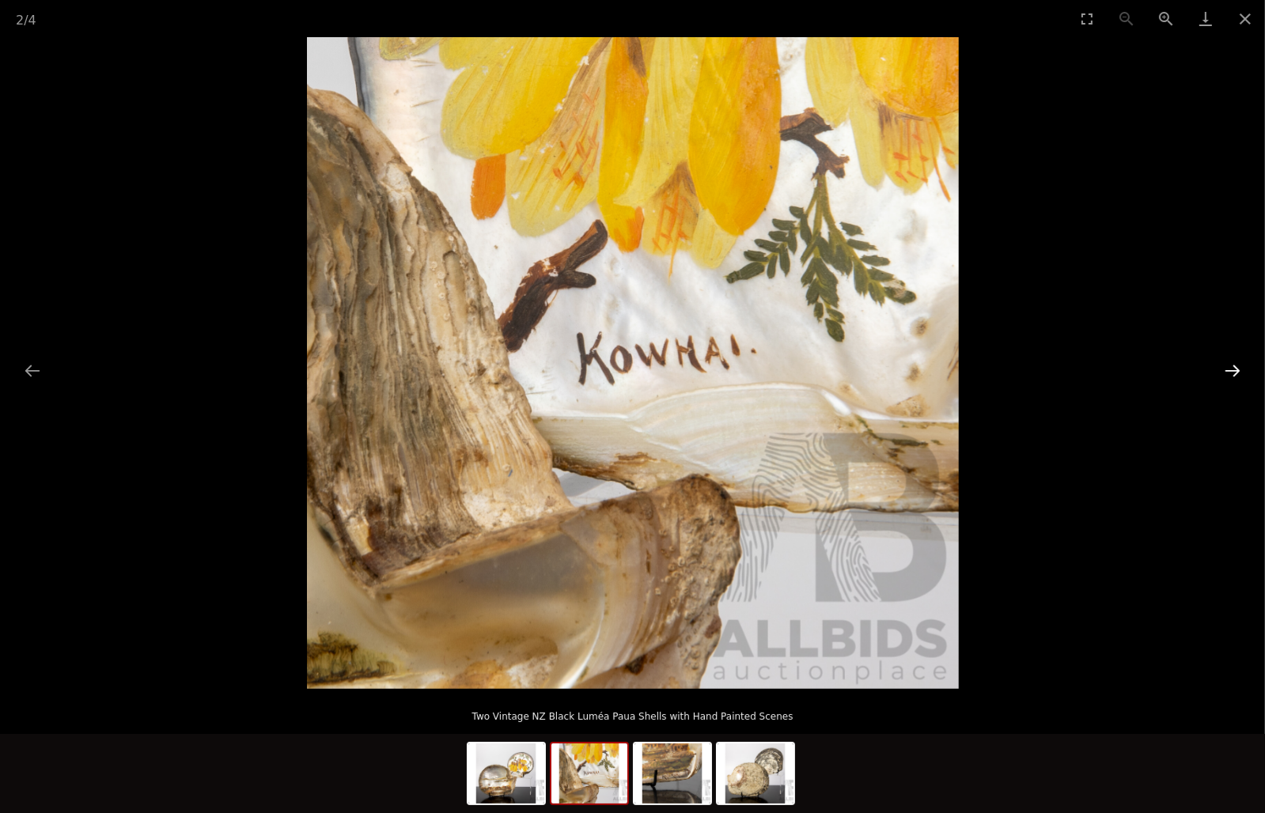
click at [1224, 370] on button "Next slide" at bounding box center [1232, 370] width 33 height 31
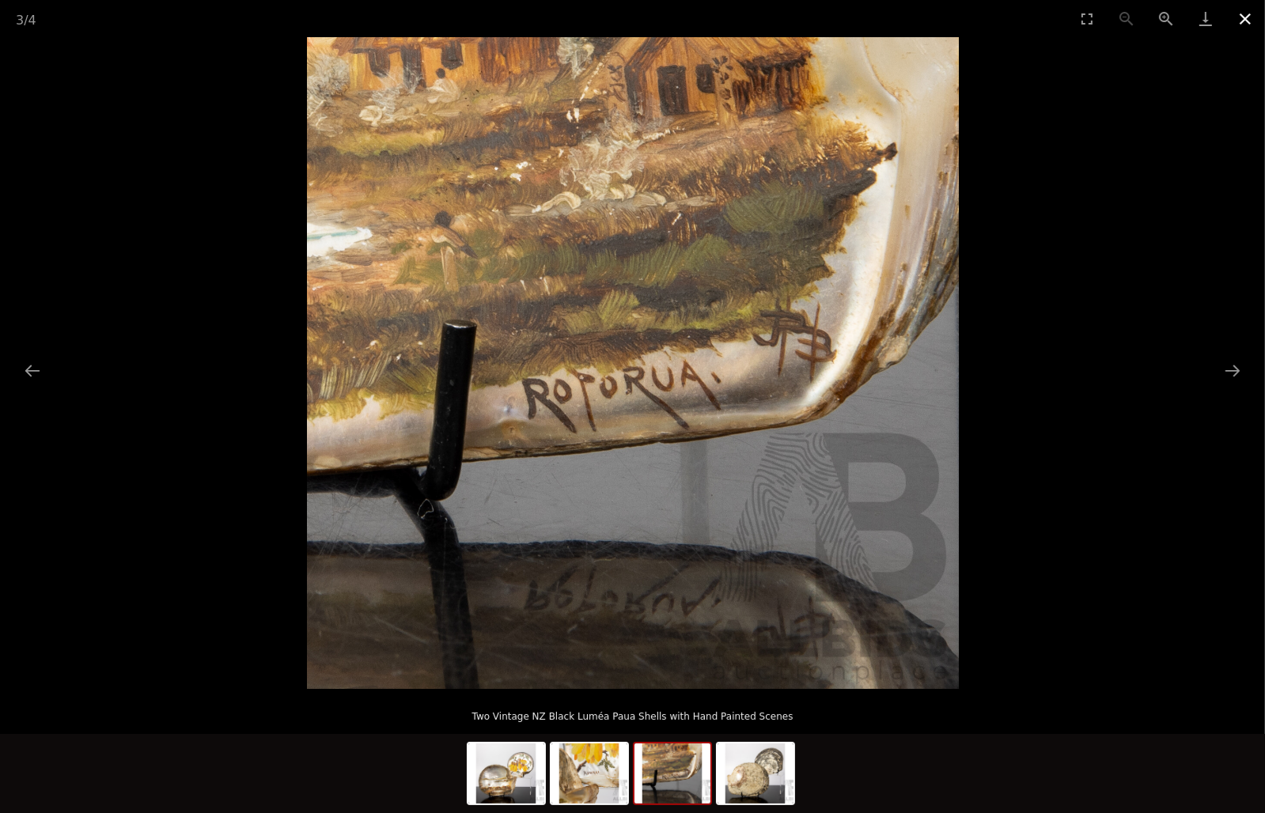
click at [1247, 15] on button "Close gallery" at bounding box center [1245, 18] width 40 height 37
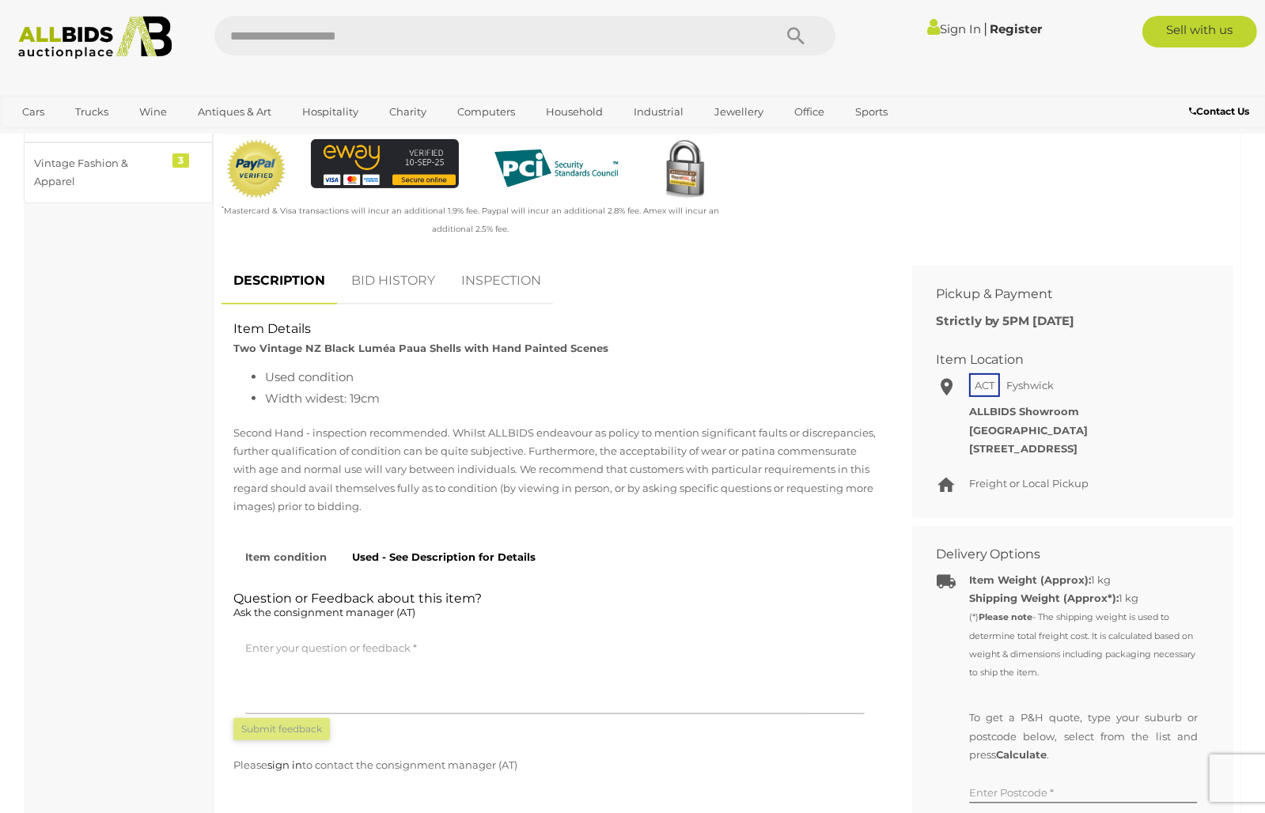
scroll to position [554, 0]
